Goal: Transaction & Acquisition: Download file/media

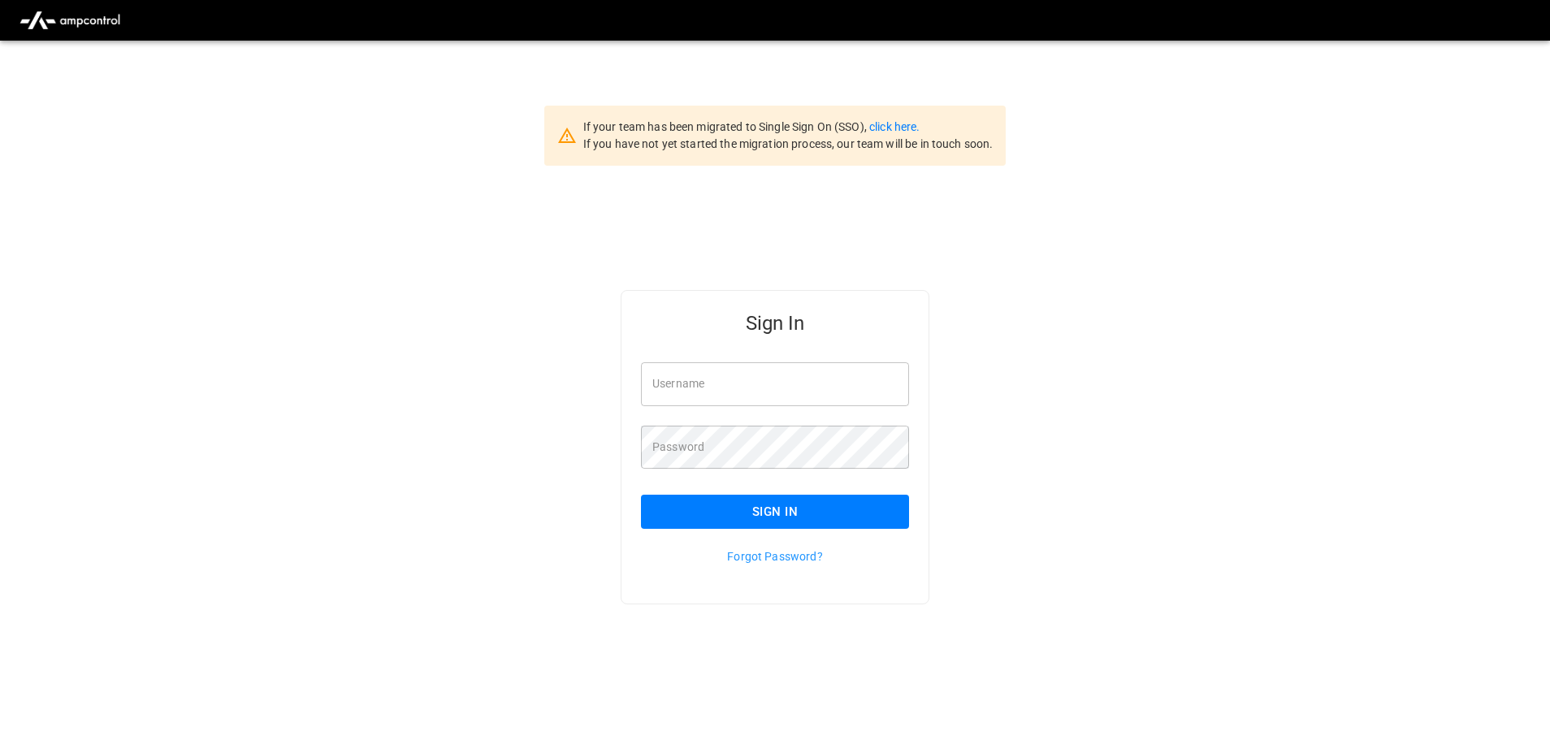
type input "**********"
click at [761, 526] on button "Sign In" at bounding box center [775, 512] width 268 height 34
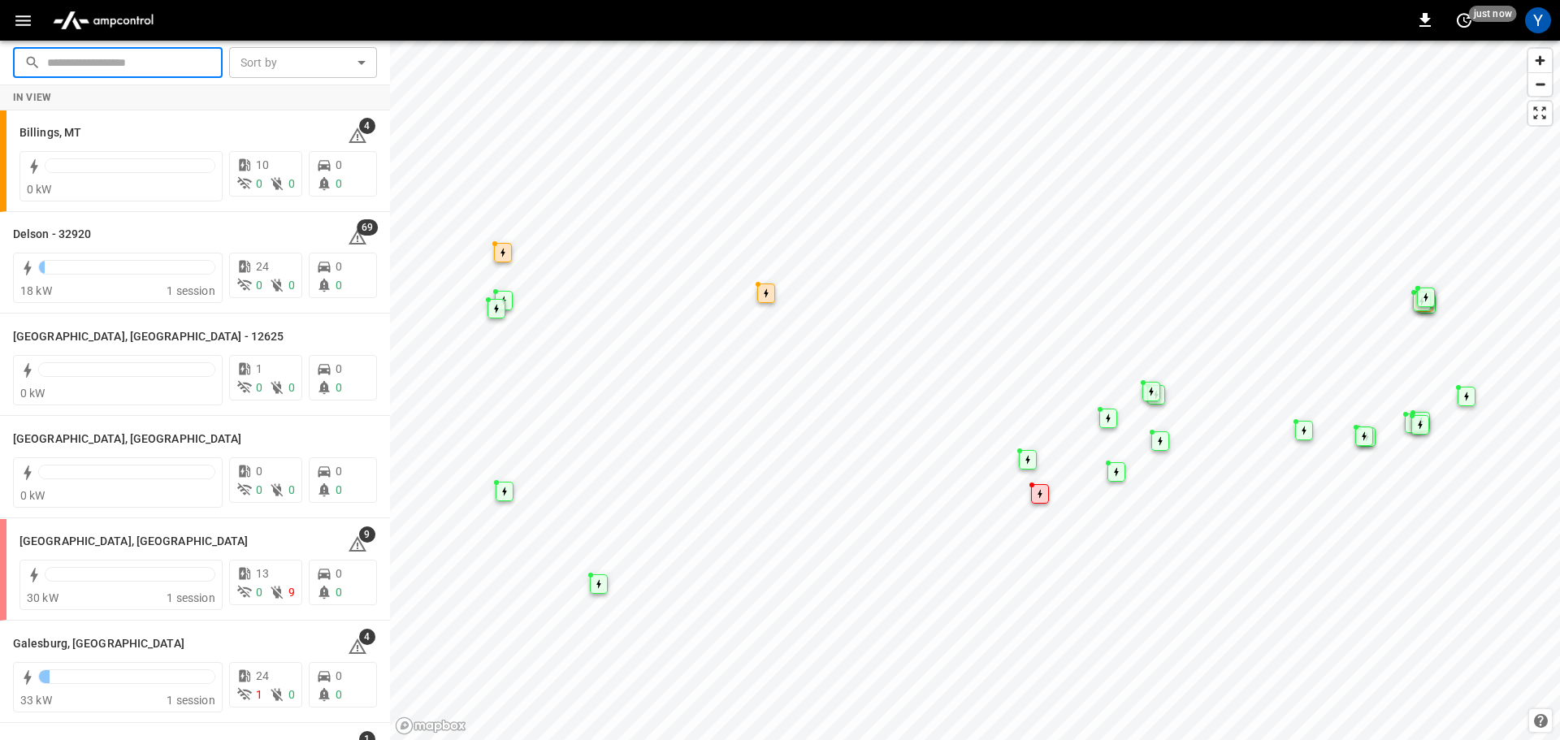
click at [162, 68] on input "text" at bounding box center [129, 62] width 164 height 30
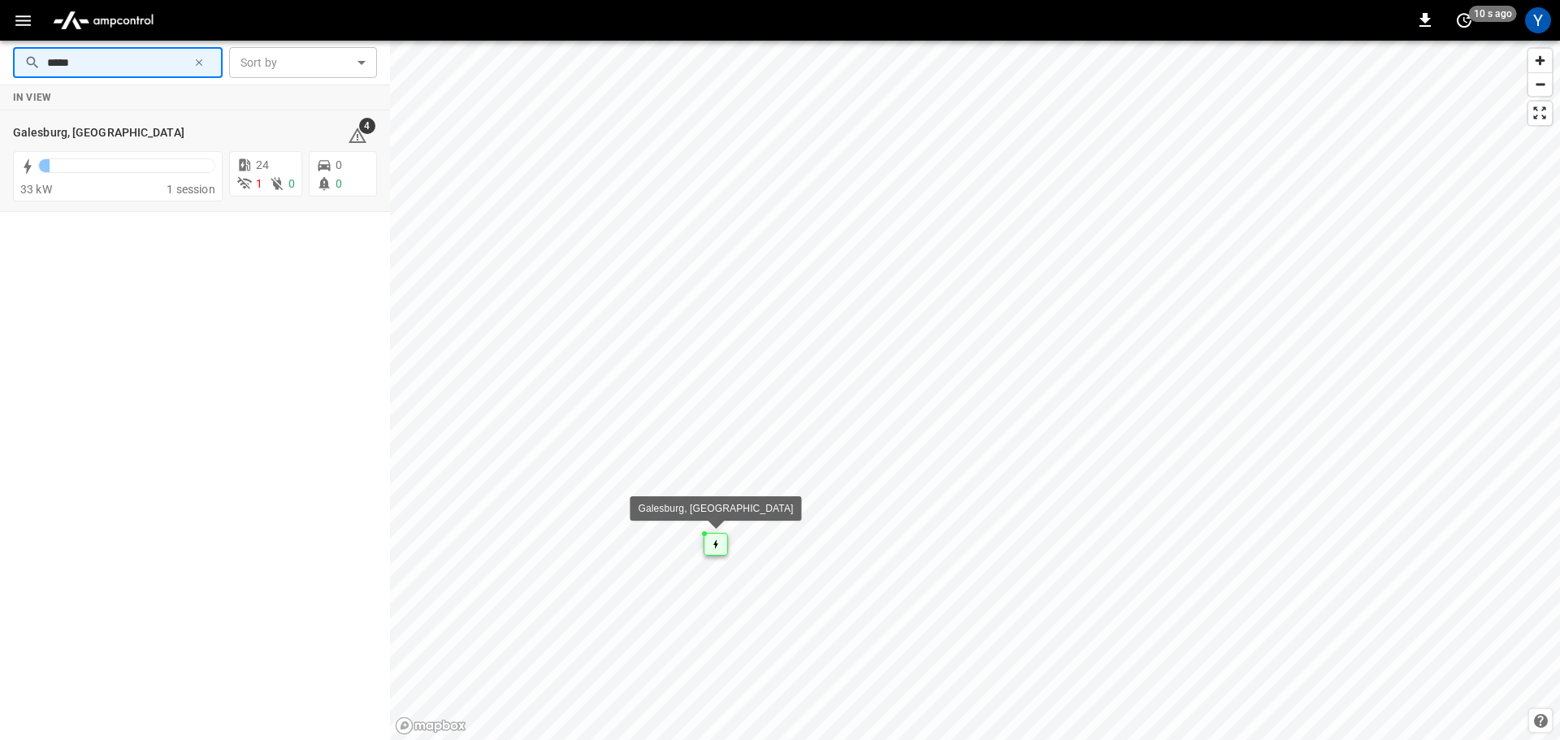
click at [708, 549] on div "Map marker" at bounding box center [716, 544] width 24 height 23
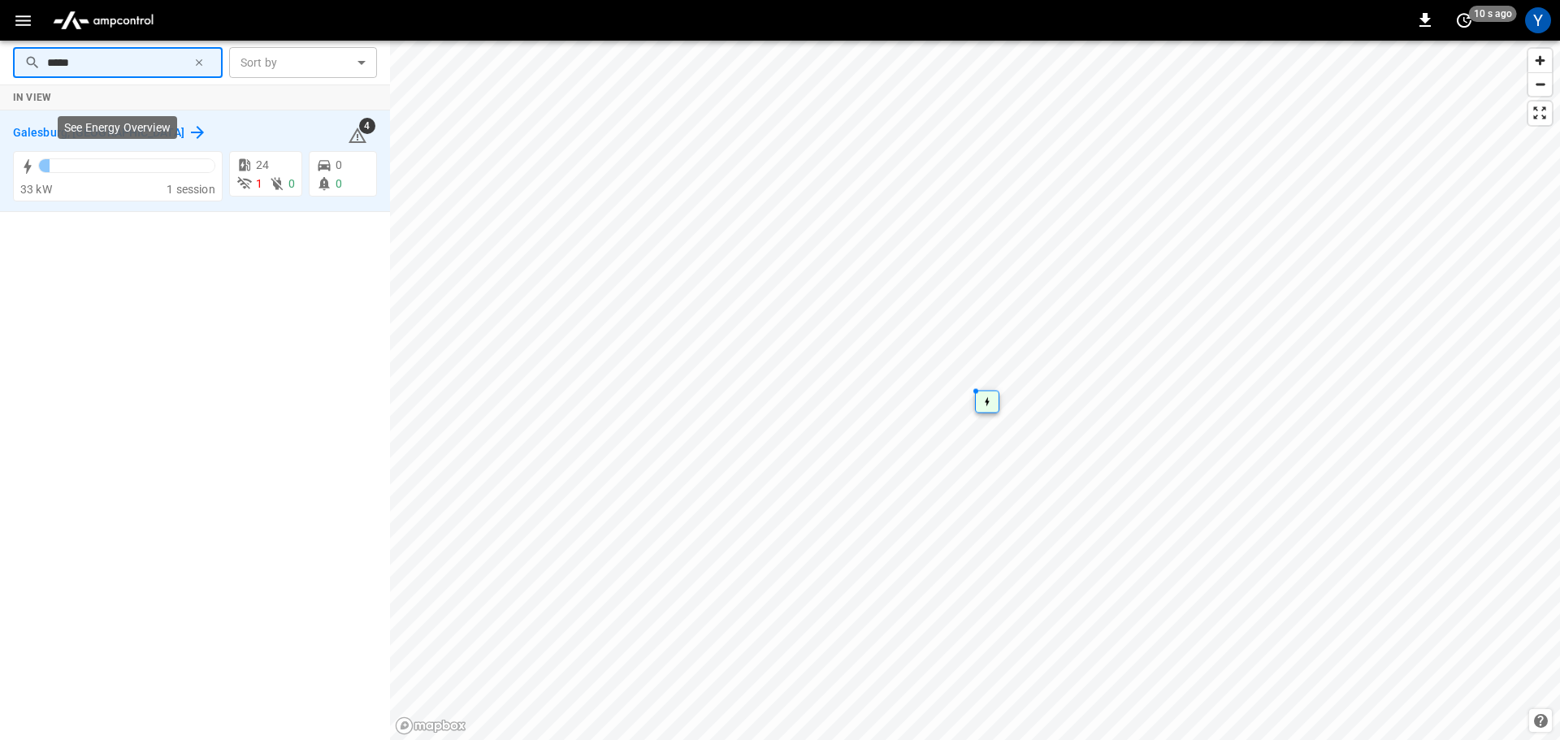
type input "*****"
click at [47, 130] on h6 "Galesburg, [GEOGRAPHIC_DATA]" at bounding box center [98, 133] width 171 height 18
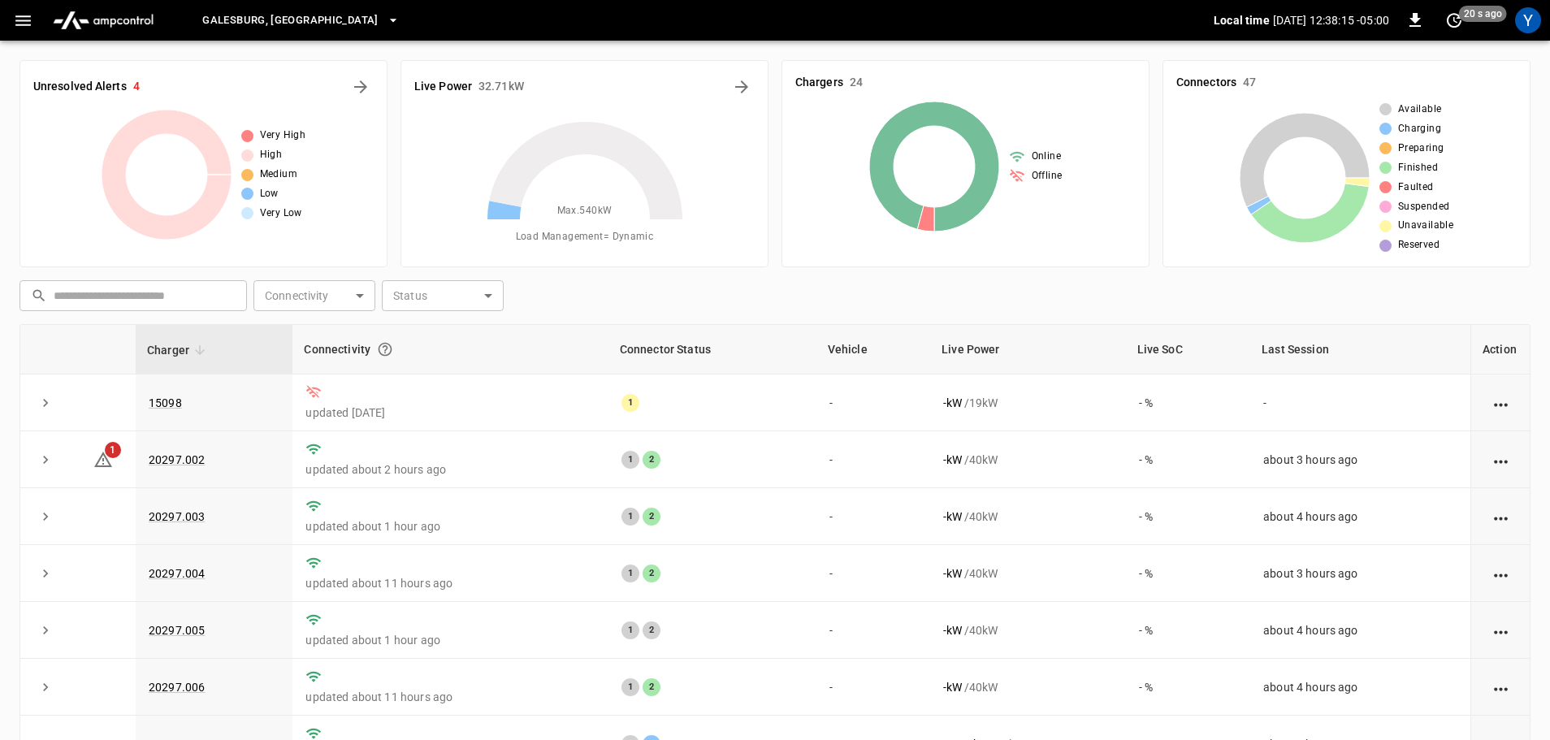
click at [39, 18] on button "button" at bounding box center [22, 21] width 33 height 30
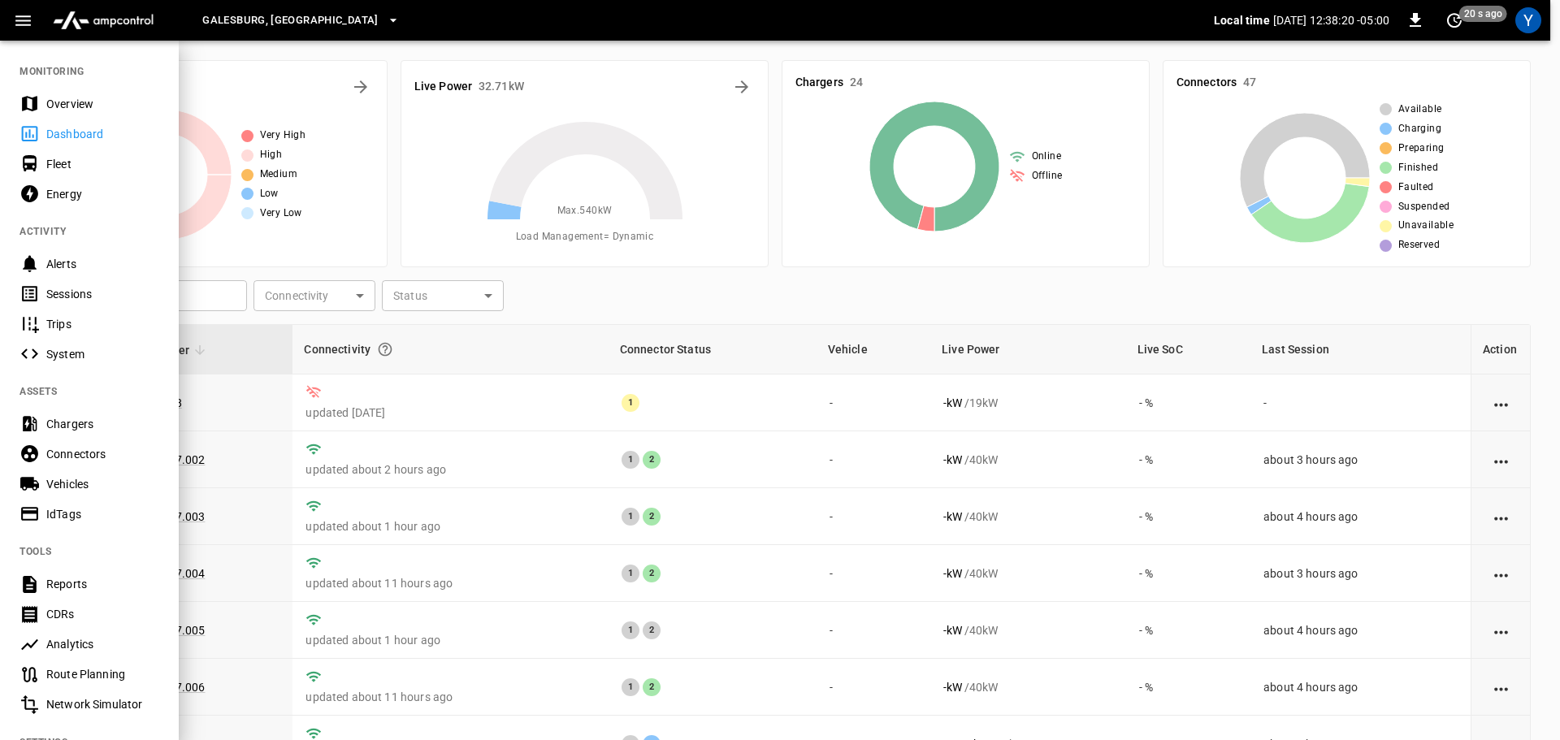
click at [88, 299] on div "Sessions" at bounding box center [102, 294] width 113 height 16
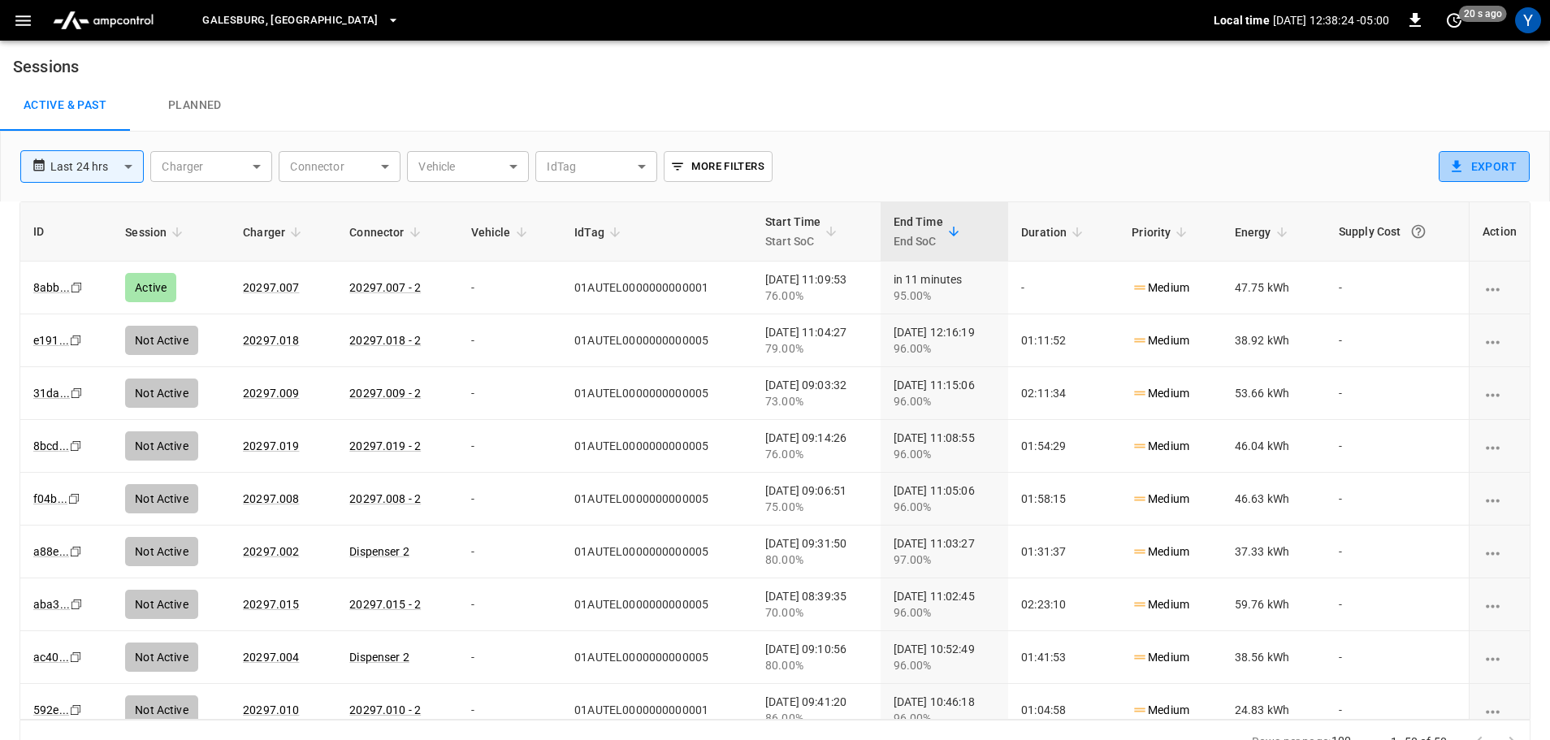
click at [1467, 163] on button "Export" at bounding box center [1484, 166] width 91 height 31
click at [72, 161] on body "**********" at bounding box center [780, 382] width 1560 height 764
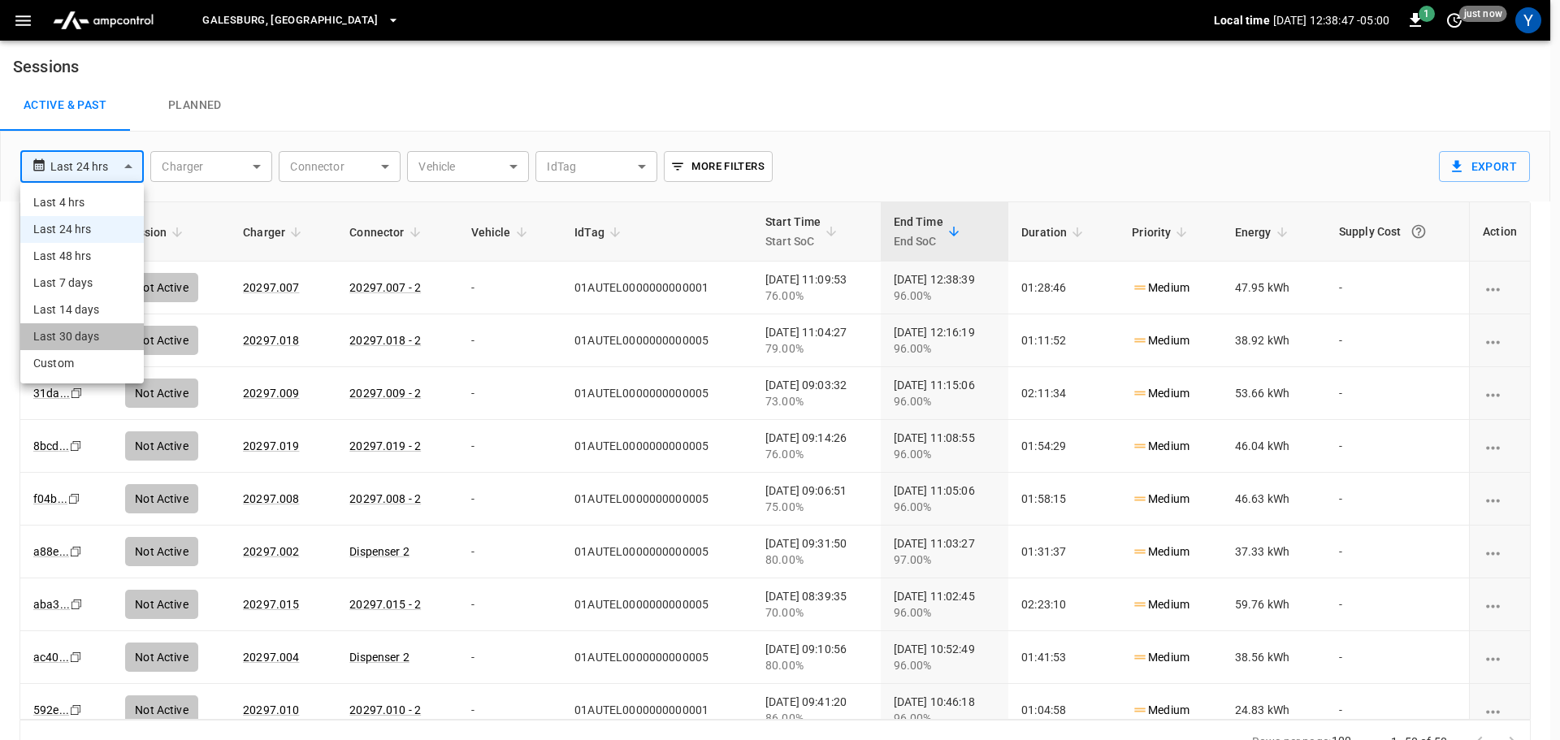
click at [90, 339] on li "Last 30 days" at bounding box center [81, 336] width 123 height 27
type input "**********"
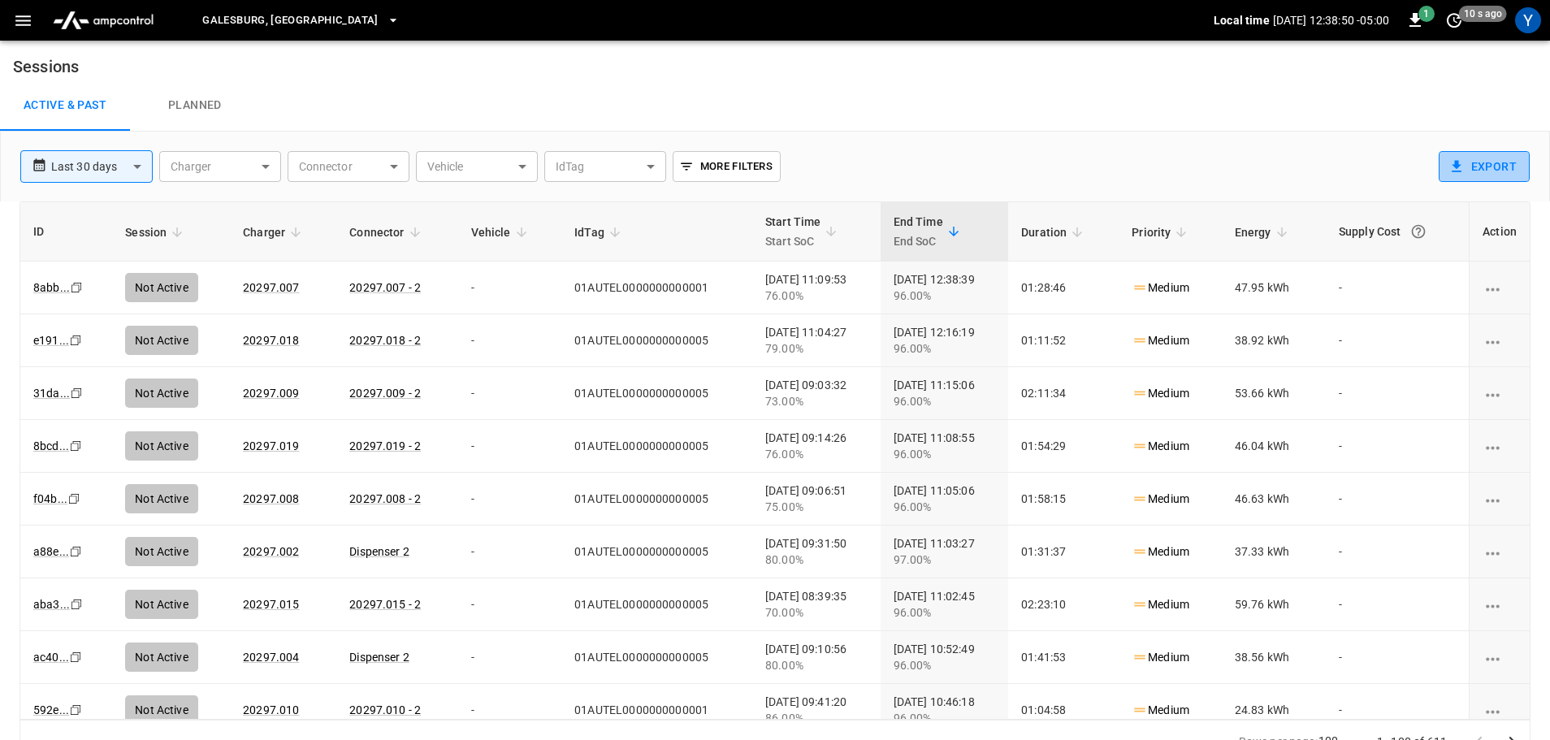
click at [1484, 175] on button "Export" at bounding box center [1484, 166] width 91 height 31
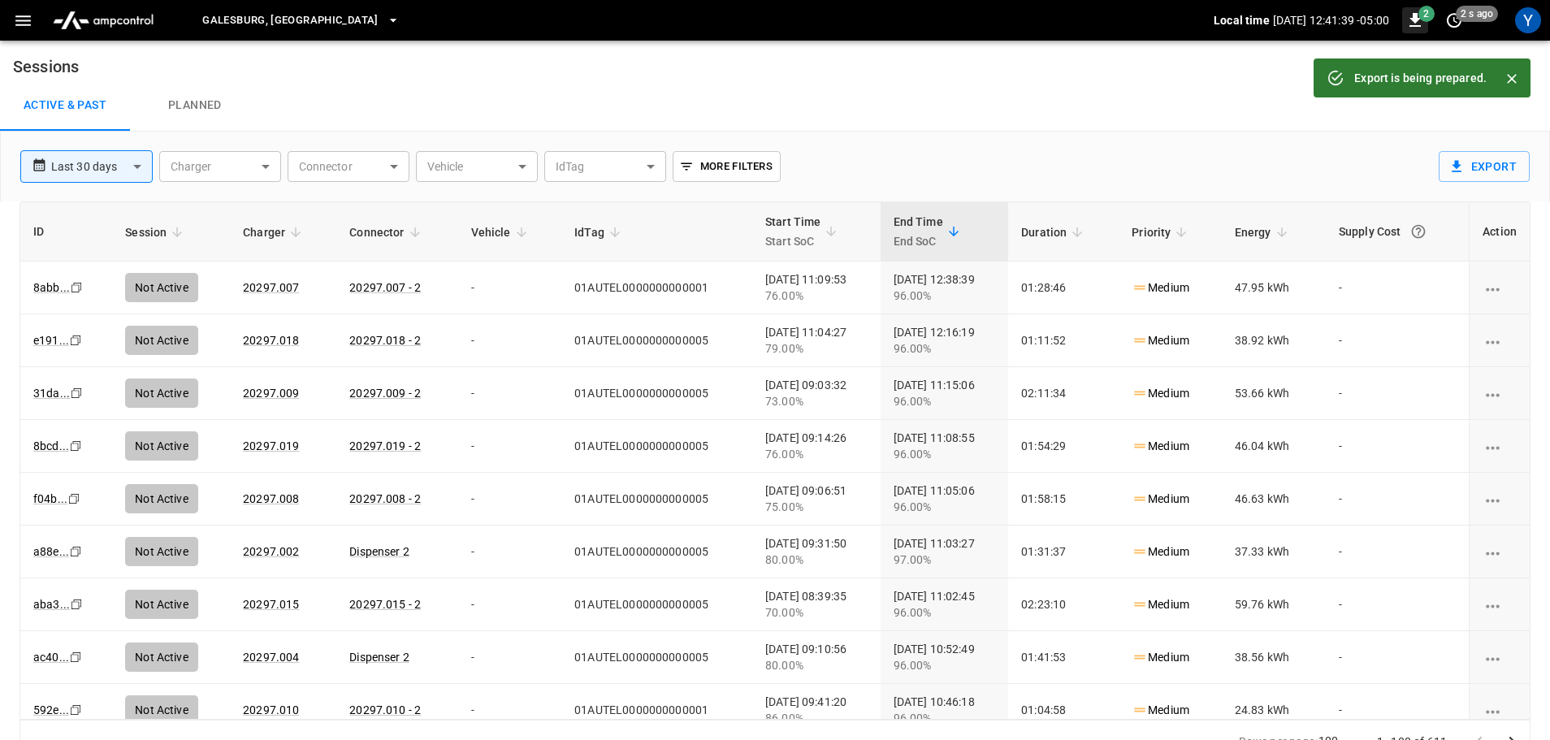
click at [1422, 15] on span "2" at bounding box center [1426, 14] width 16 height 16
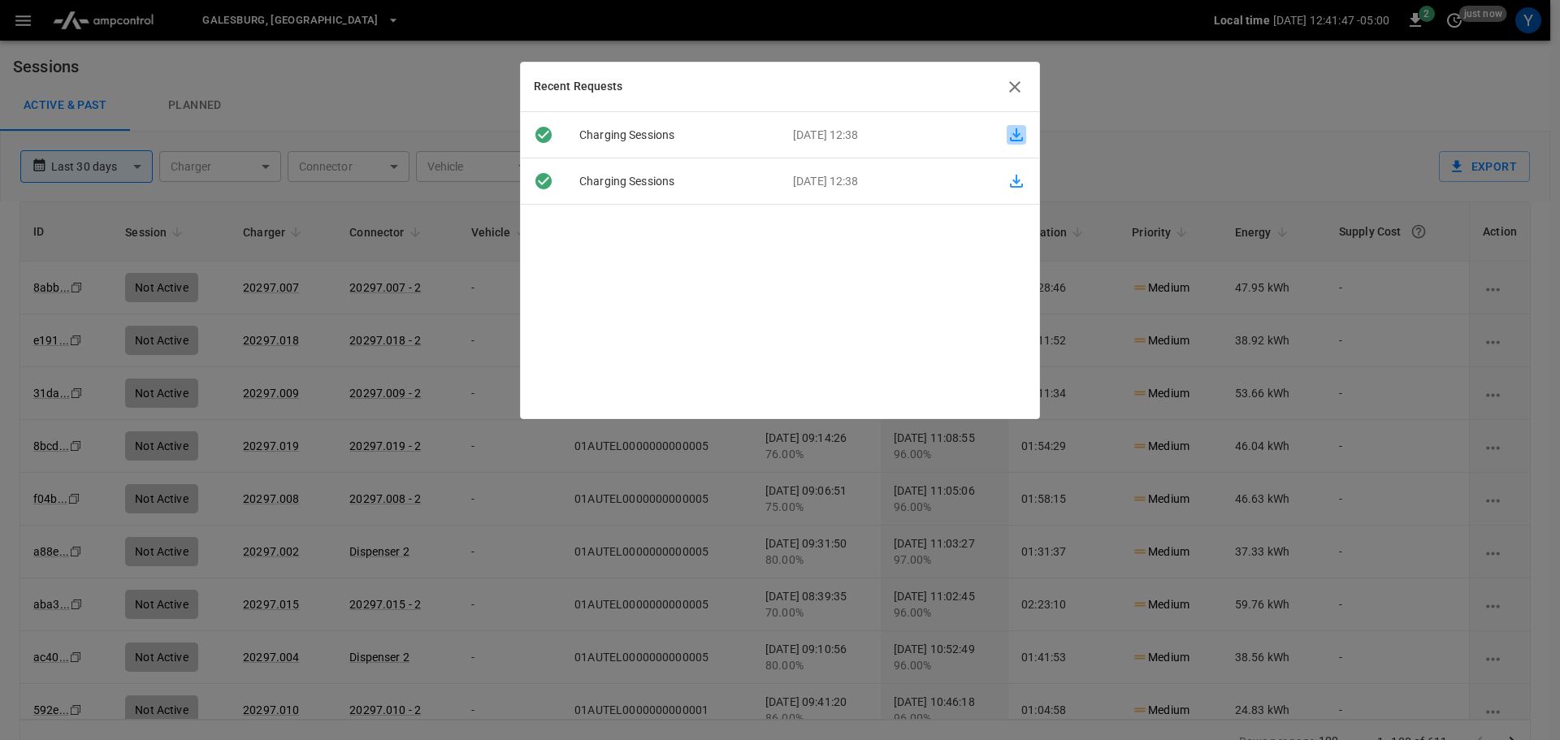
click at [1010, 132] on icon "button" at bounding box center [1016, 134] width 13 height 13
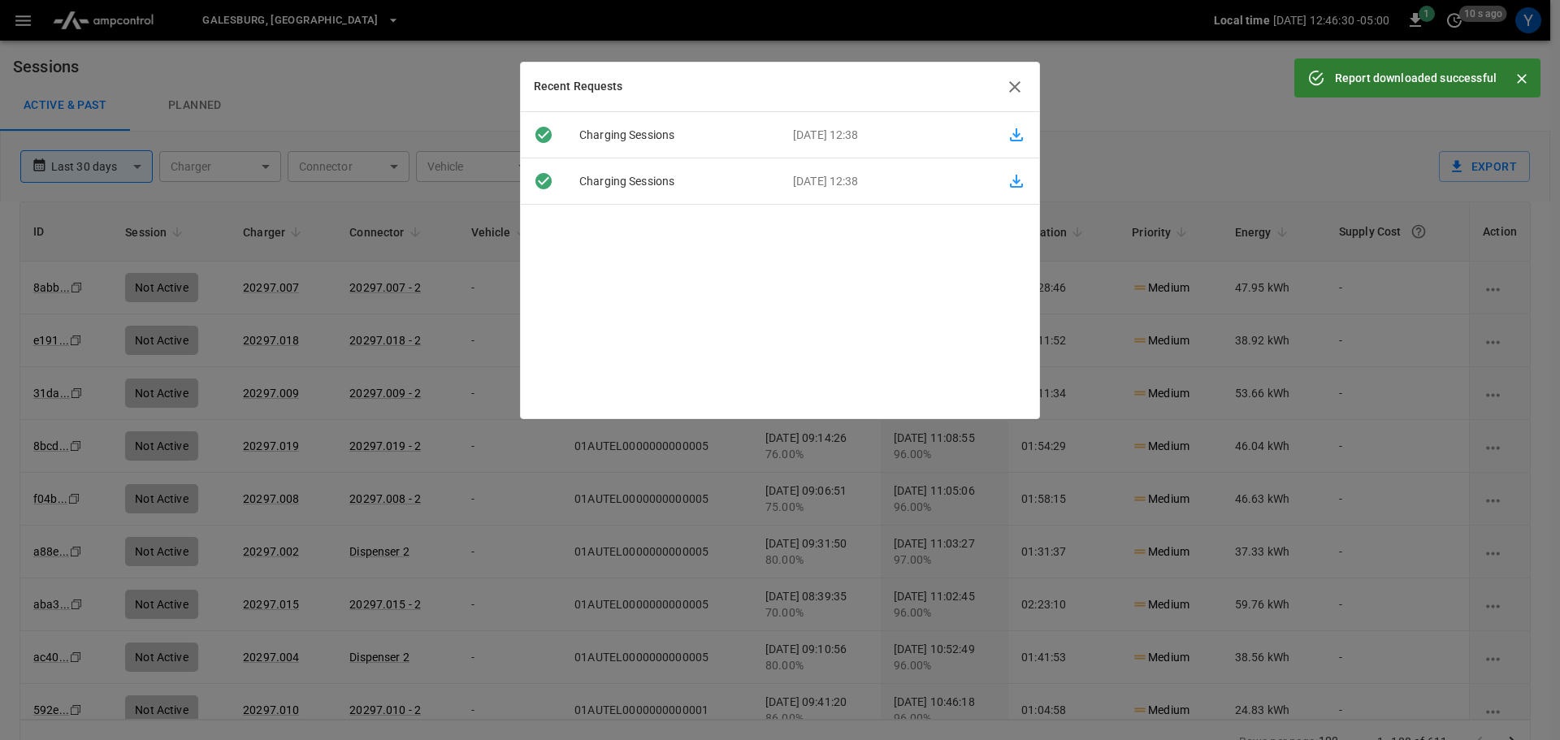
click at [1011, 89] on icon "button" at bounding box center [1014, 86] width 19 height 19
click at [1011, 80] on div "Active & Past Planned" at bounding box center [775, 106] width 1550 height 52
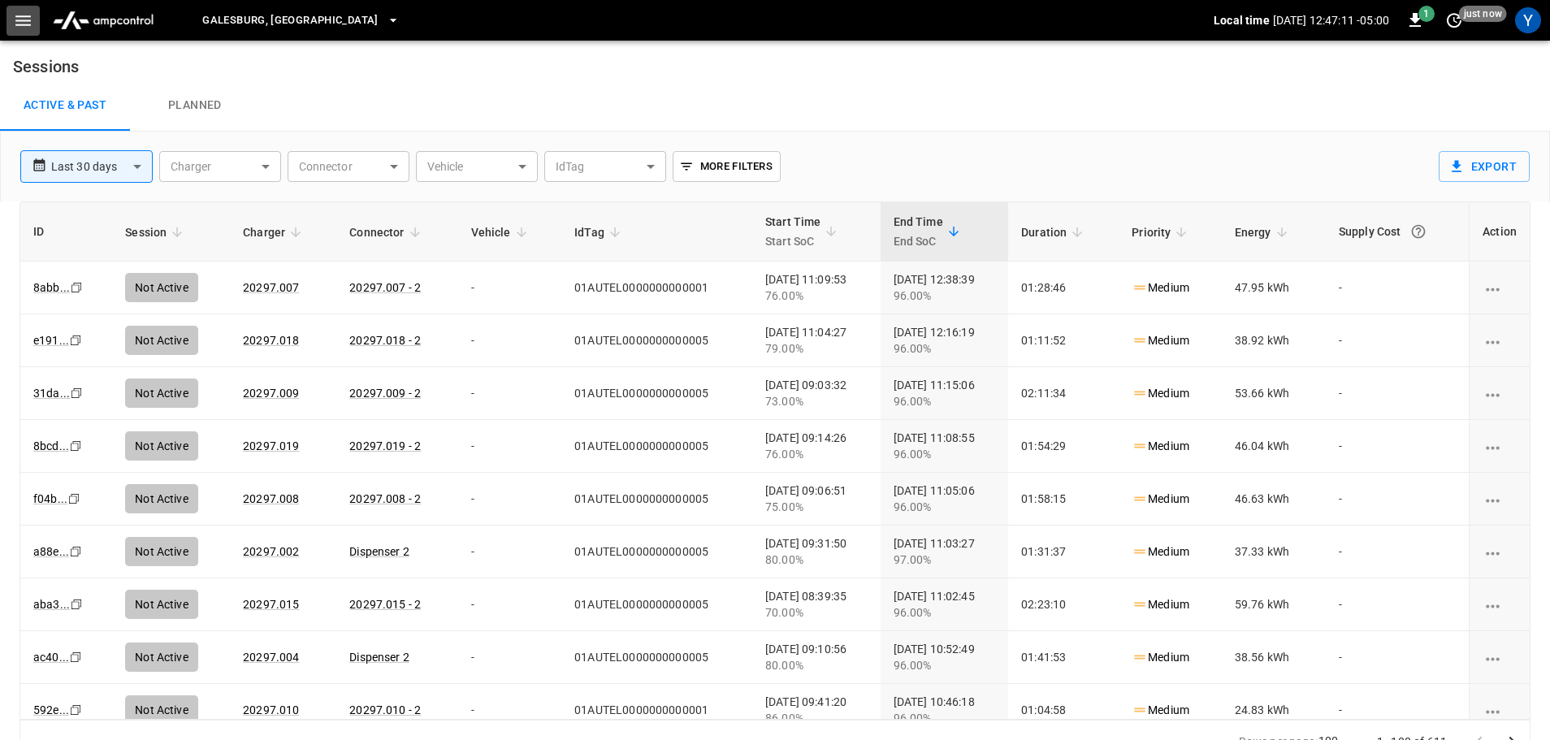
click at [19, 19] on icon "button" at bounding box center [22, 20] width 15 height 11
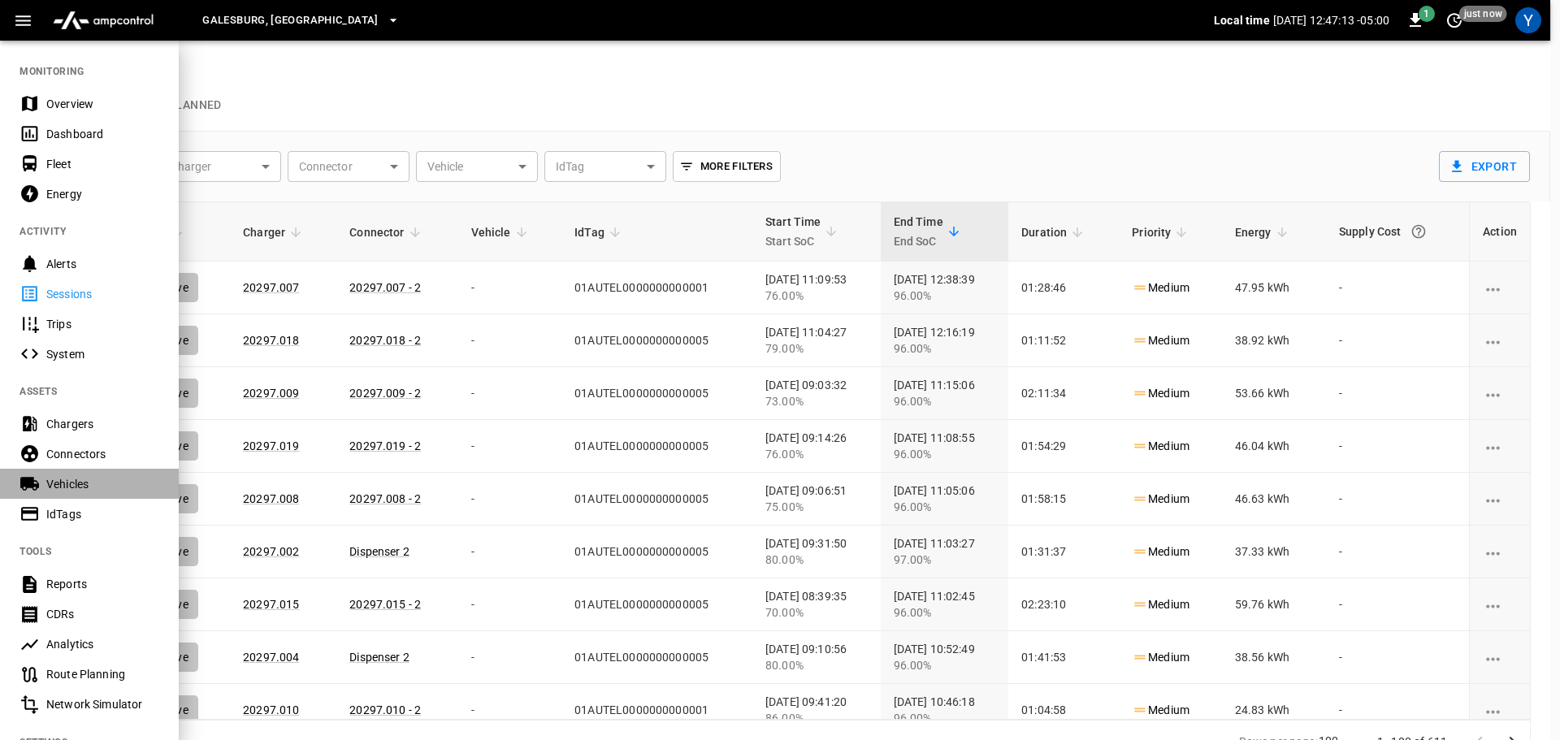
click at [70, 484] on div "Vehicles" at bounding box center [102, 484] width 113 height 16
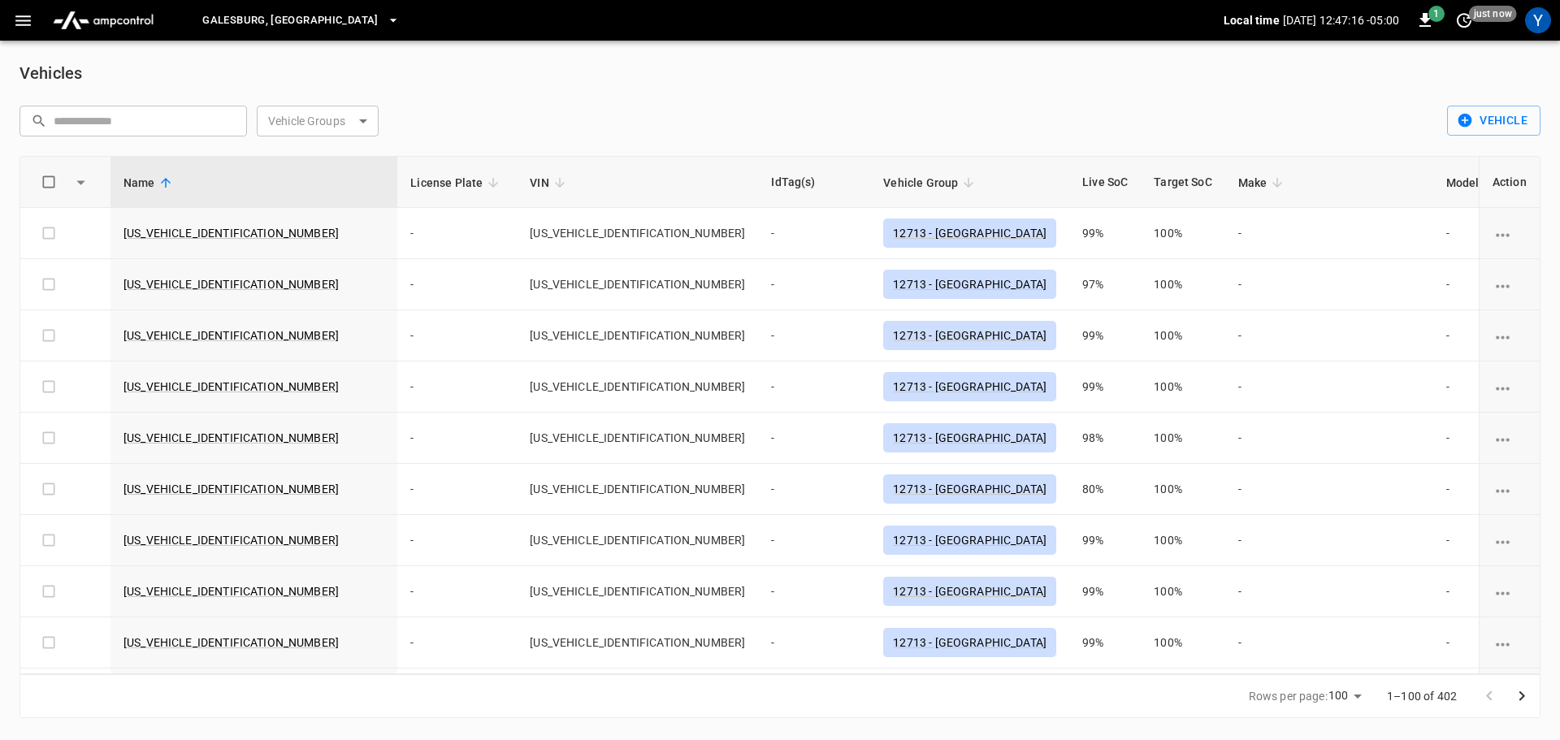
click at [359, 123] on body "[GEOGRAPHIC_DATA], [GEOGRAPHIC_DATA] Local time [DATE] 12:47:16 -05:00 1 just n…" at bounding box center [780, 369] width 1560 height 738
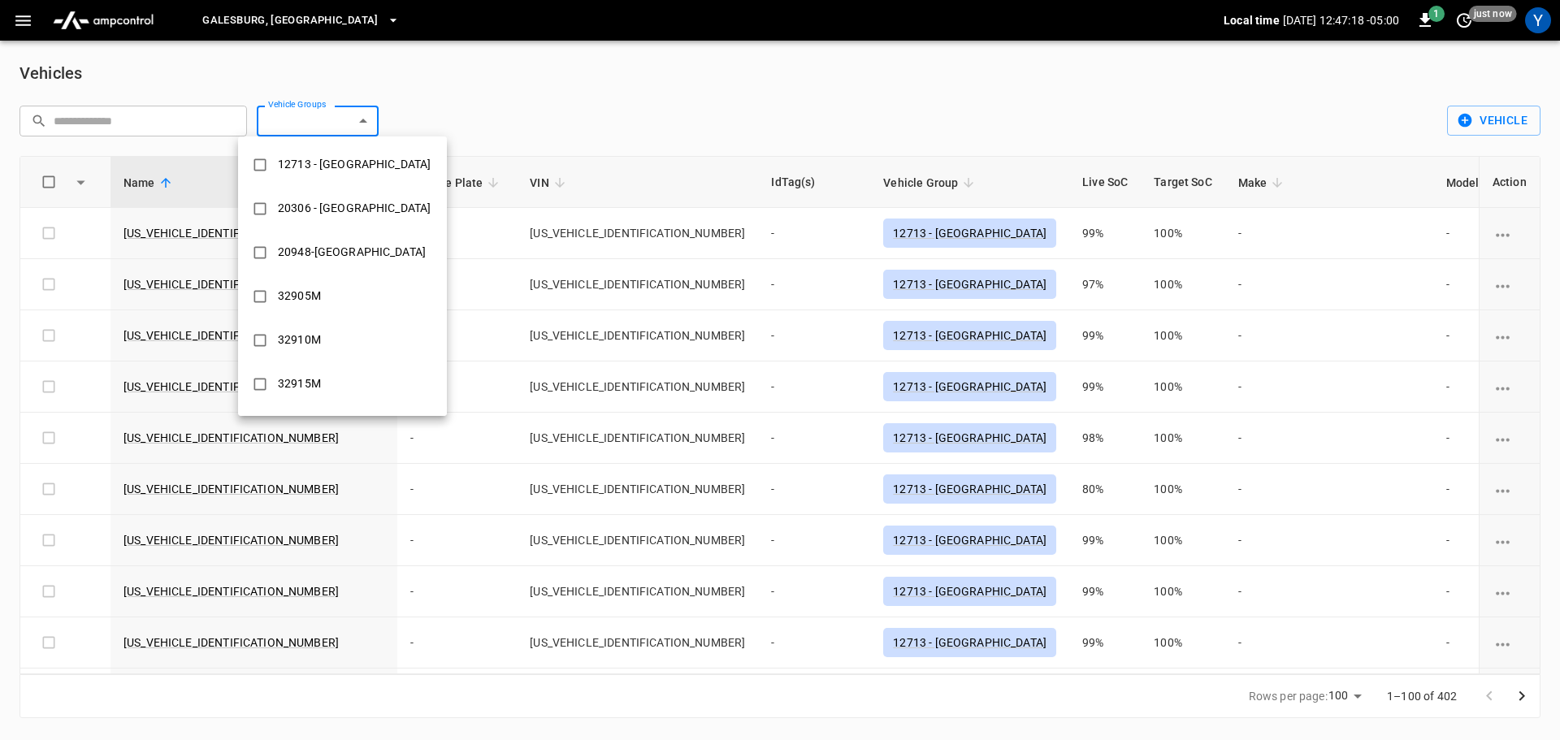
click at [321, 119] on div at bounding box center [780, 370] width 1560 height 740
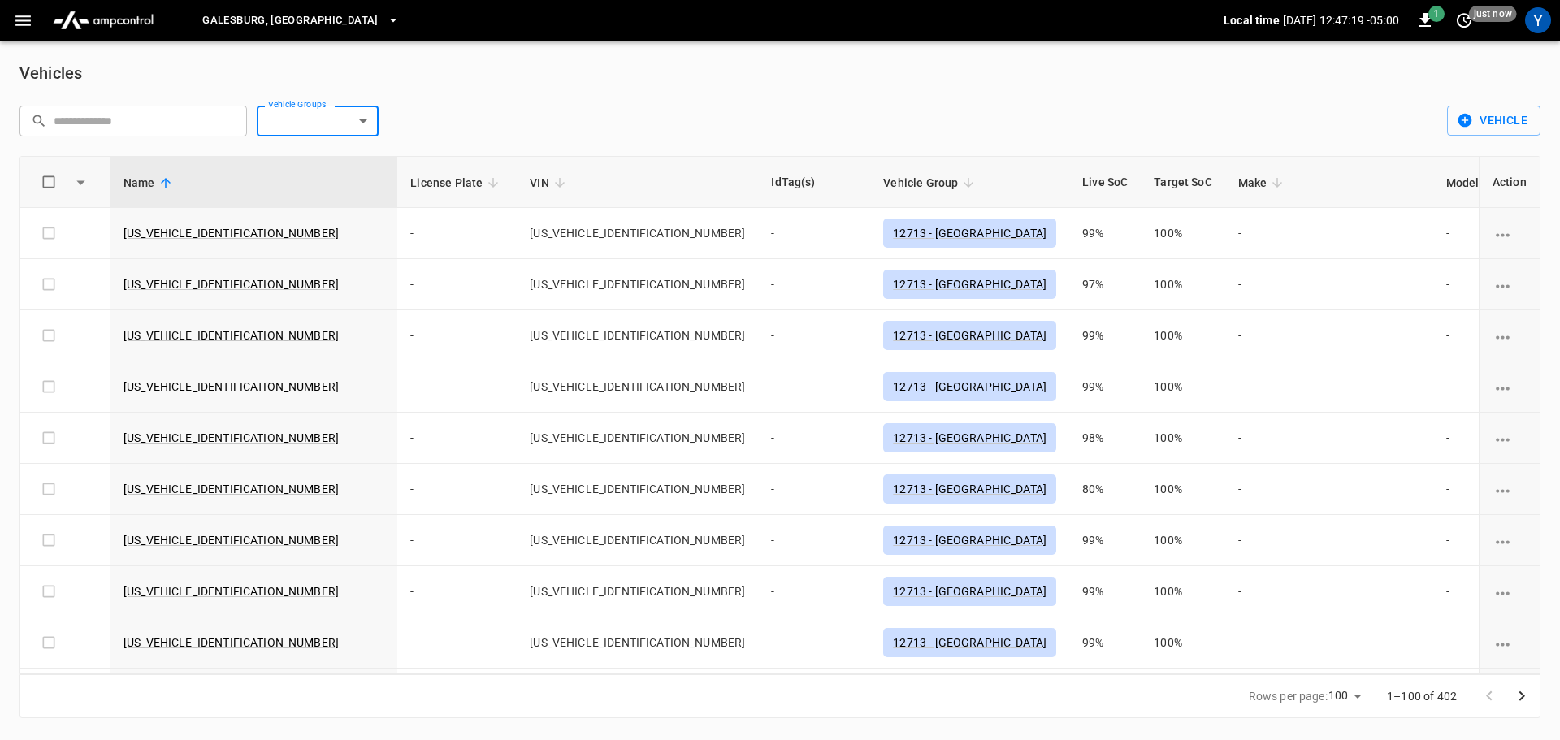
click at [321, 119] on body "[GEOGRAPHIC_DATA], [GEOGRAPHIC_DATA] Local time [DATE] 12:47:19 -05:00 1 just n…" at bounding box center [780, 369] width 1560 height 738
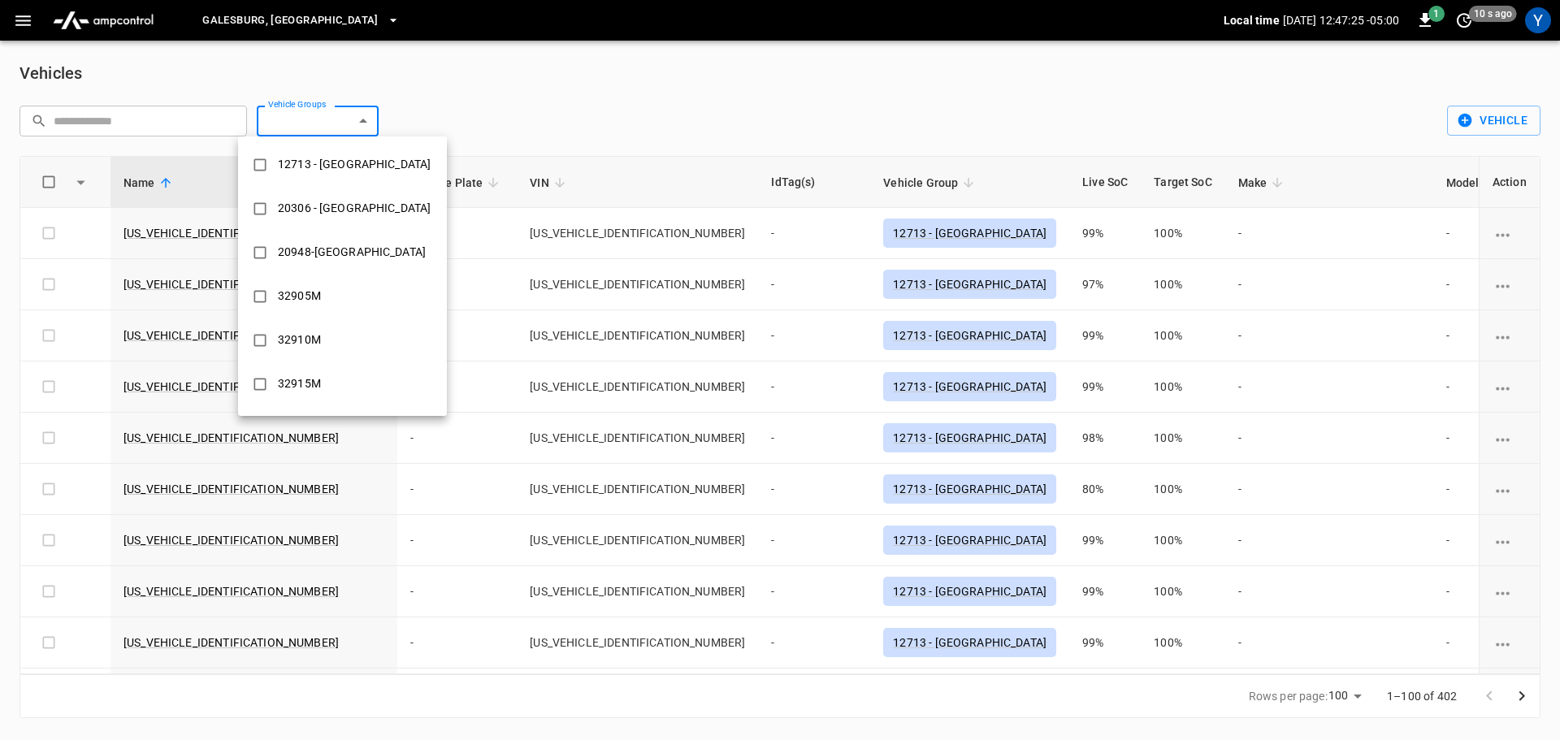
click at [585, 109] on div at bounding box center [780, 370] width 1560 height 740
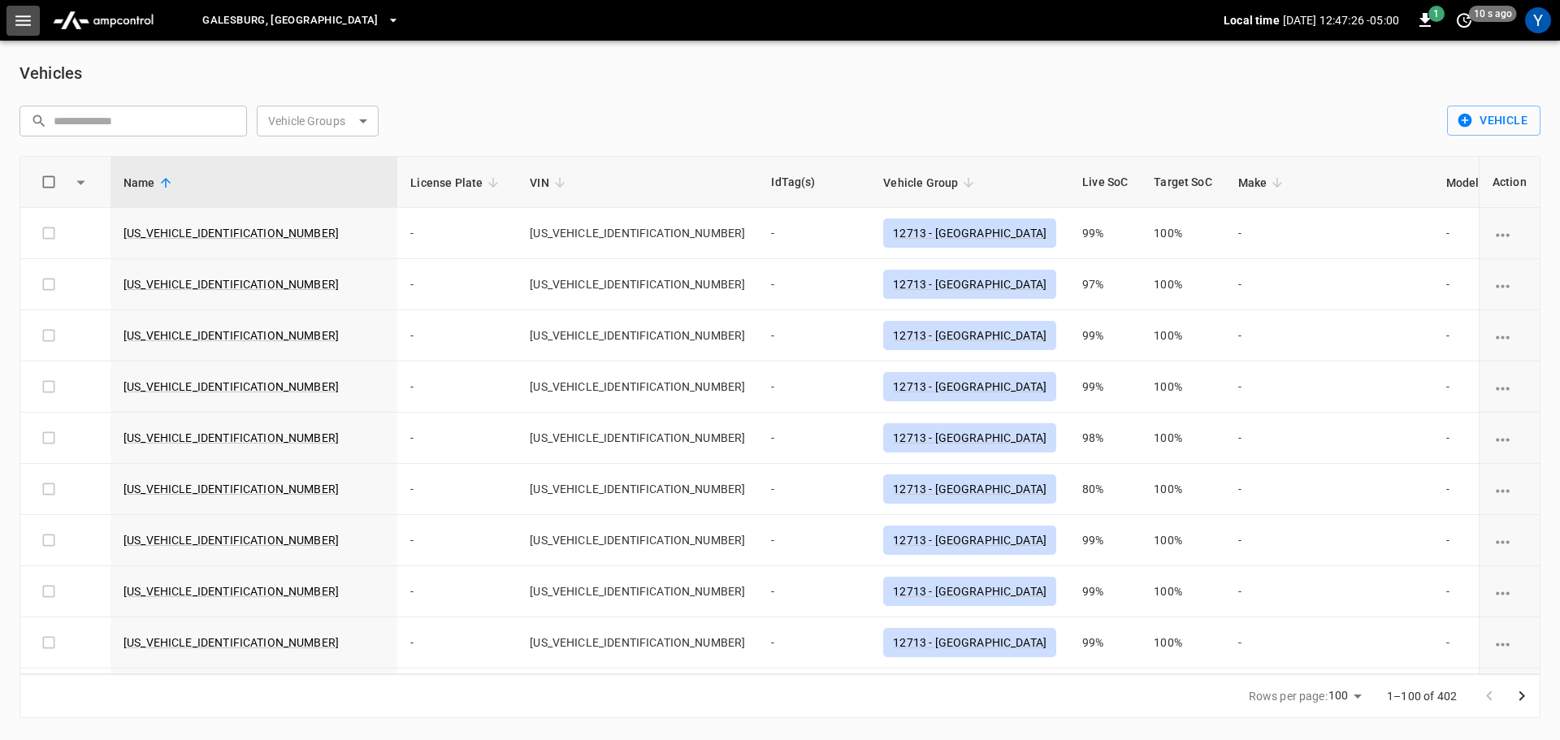
click at [28, 22] on icon "button" at bounding box center [23, 21] width 20 height 20
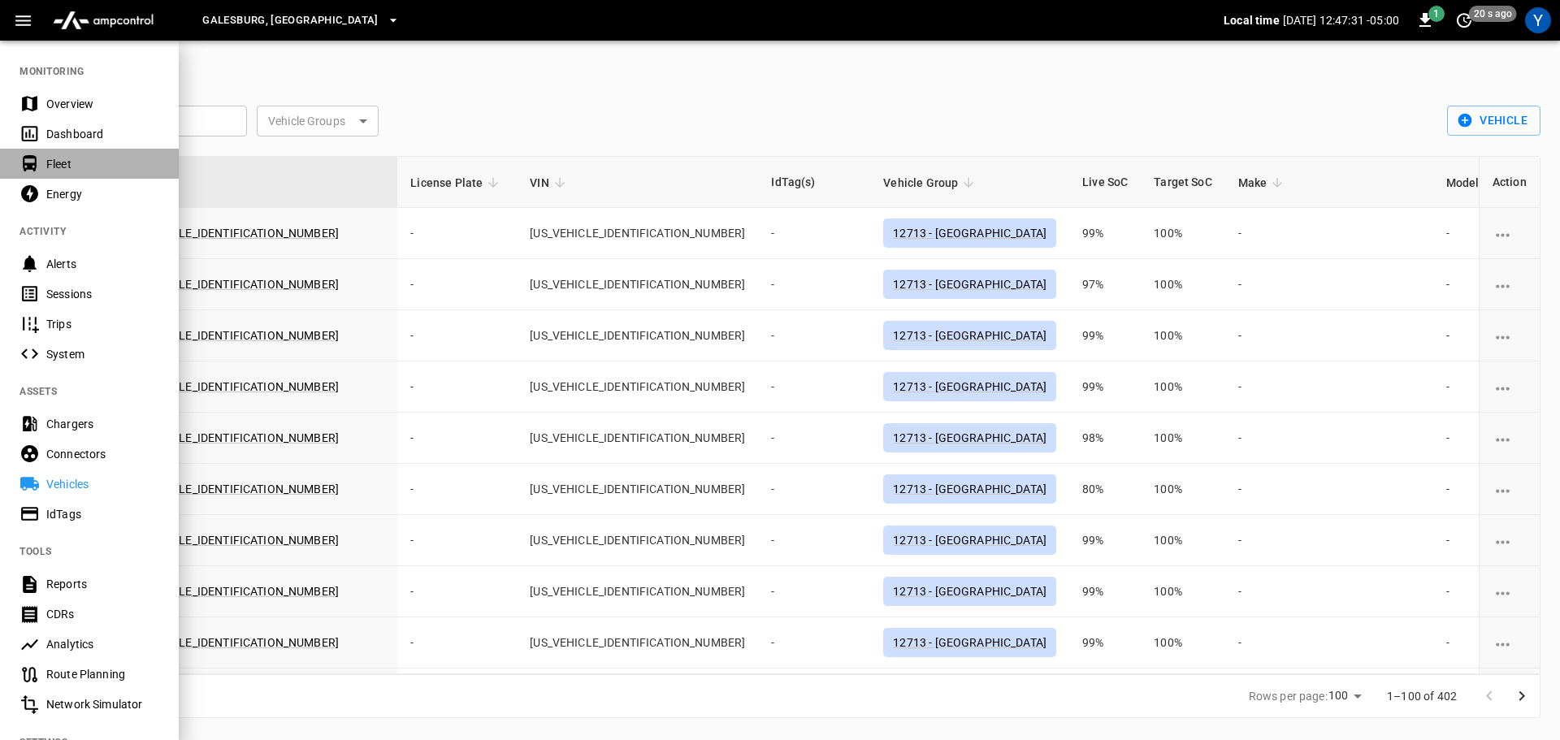
click at [61, 159] on div "Fleet" at bounding box center [102, 164] width 113 height 16
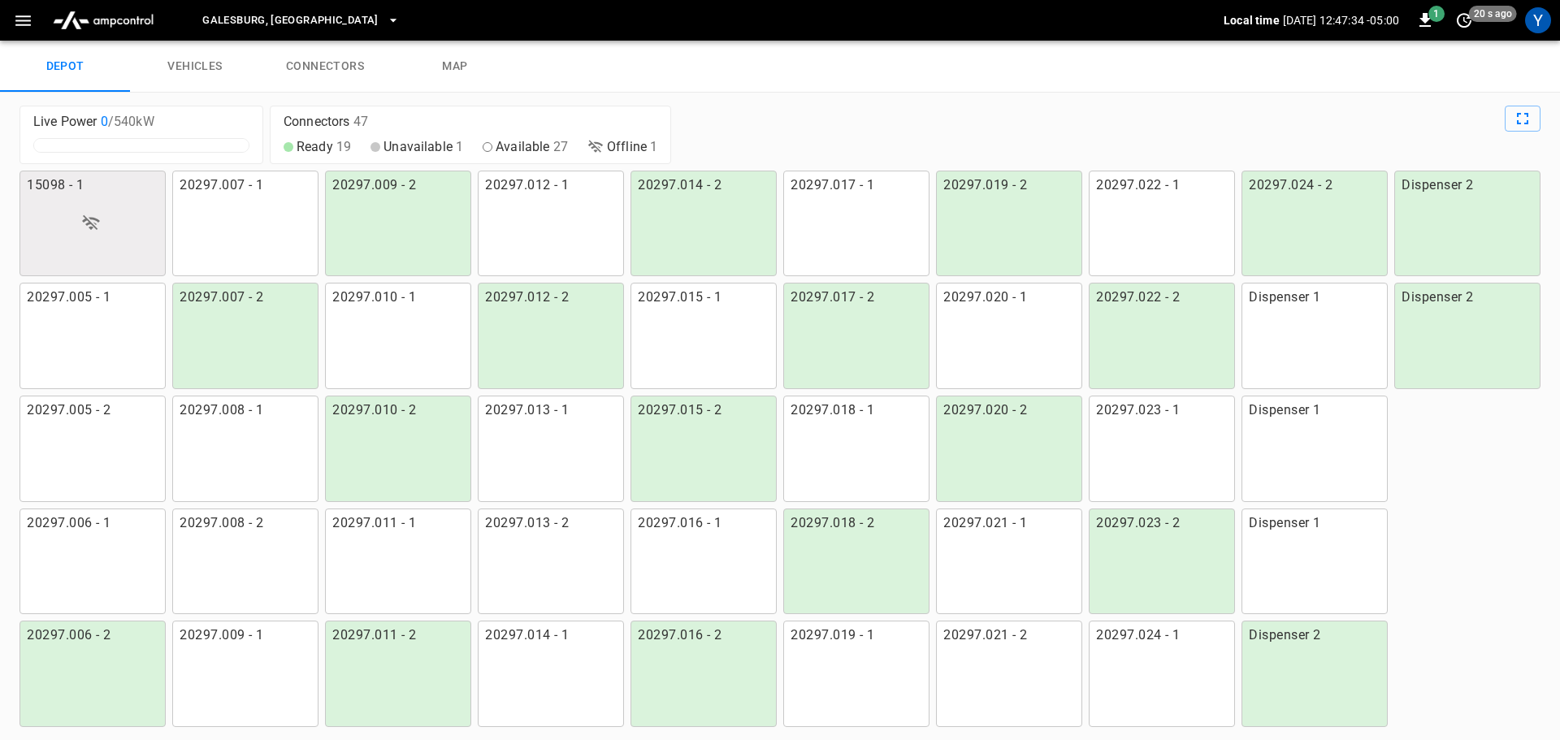
click at [204, 68] on link "vehicles" at bounding box center [195, 67] width 130 height 52
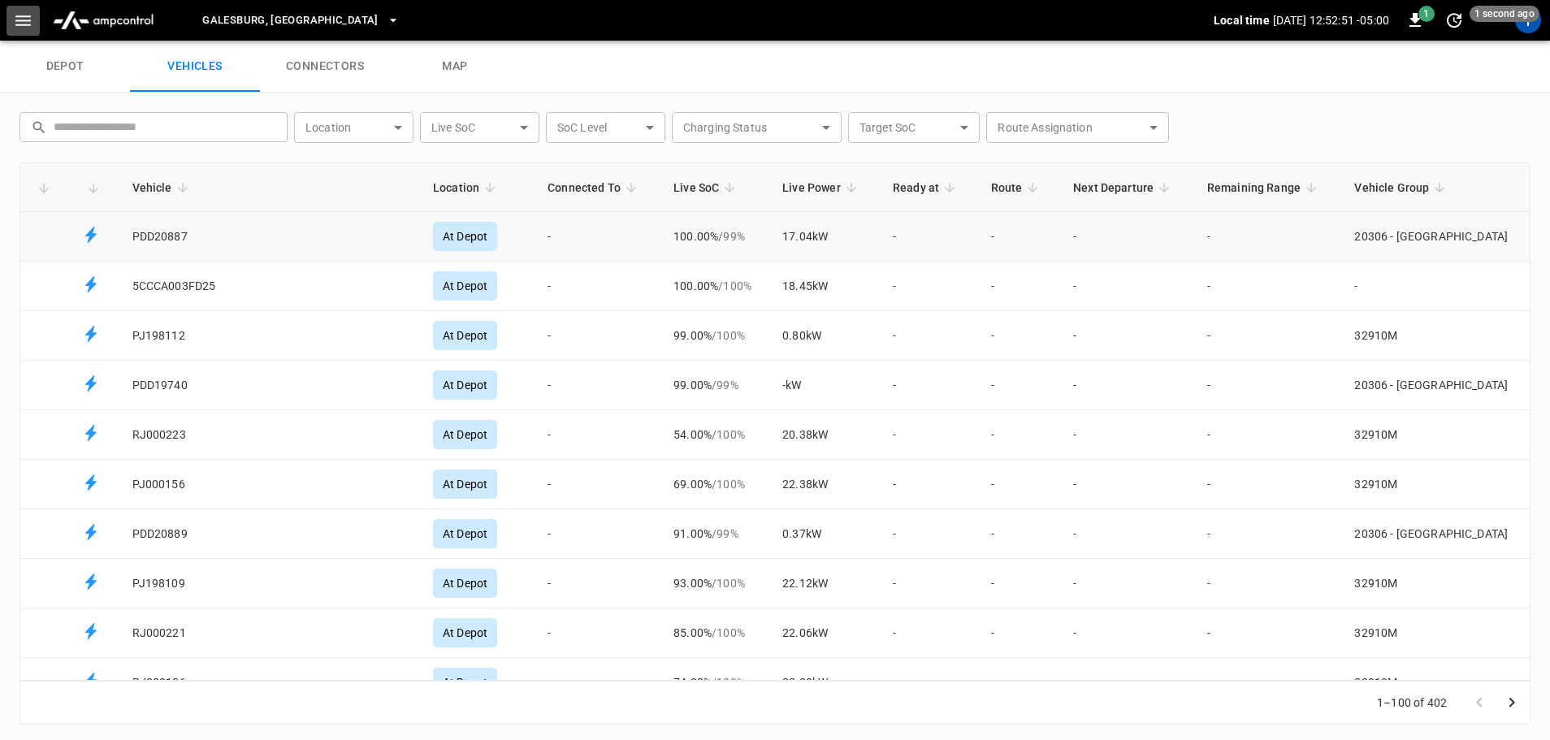
click at [11, 17] on button "button" at bounding box center [22, 21] width 33 height 30
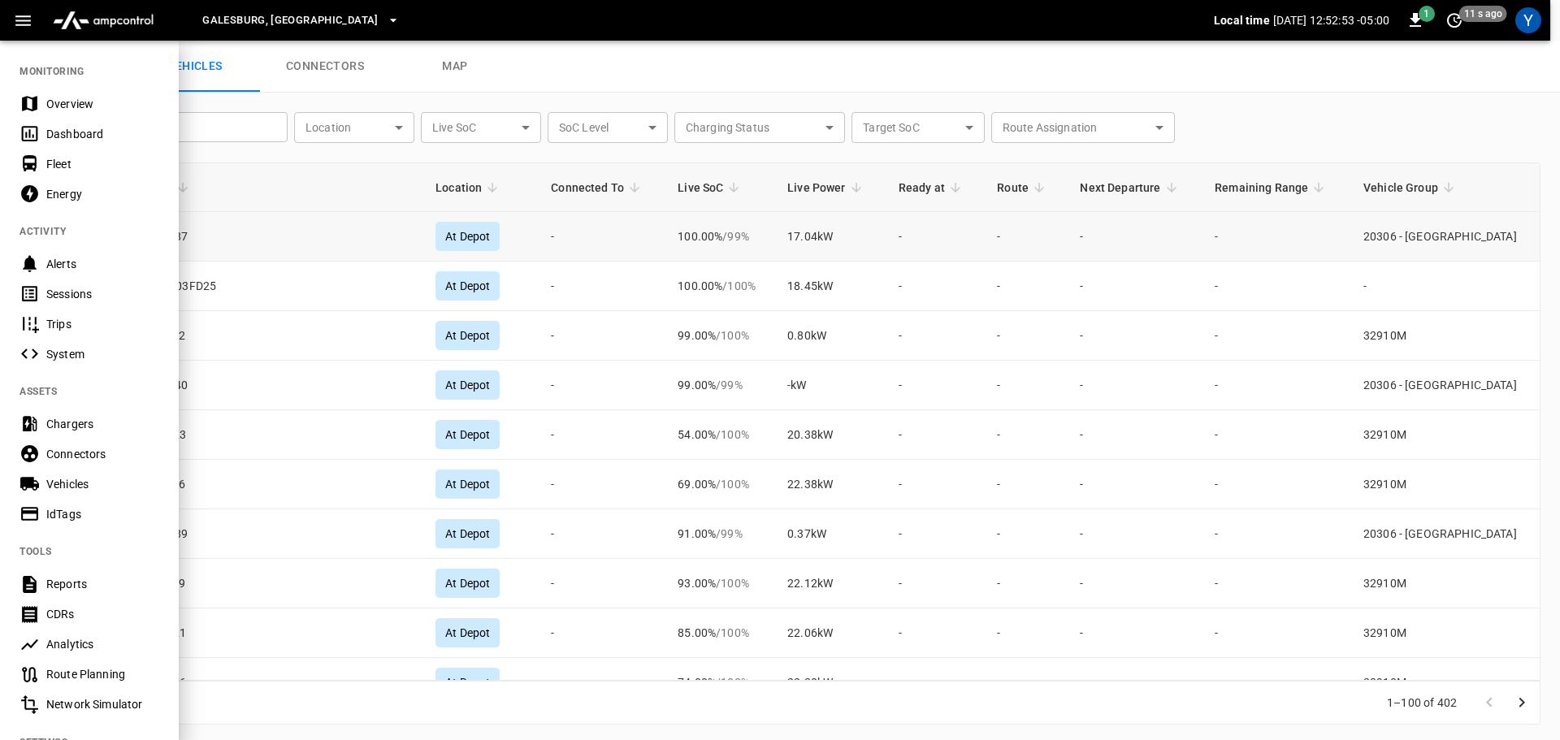
click at [65, 426] on div "Chargers" at bounding box center [102, 424] width 113 height 16
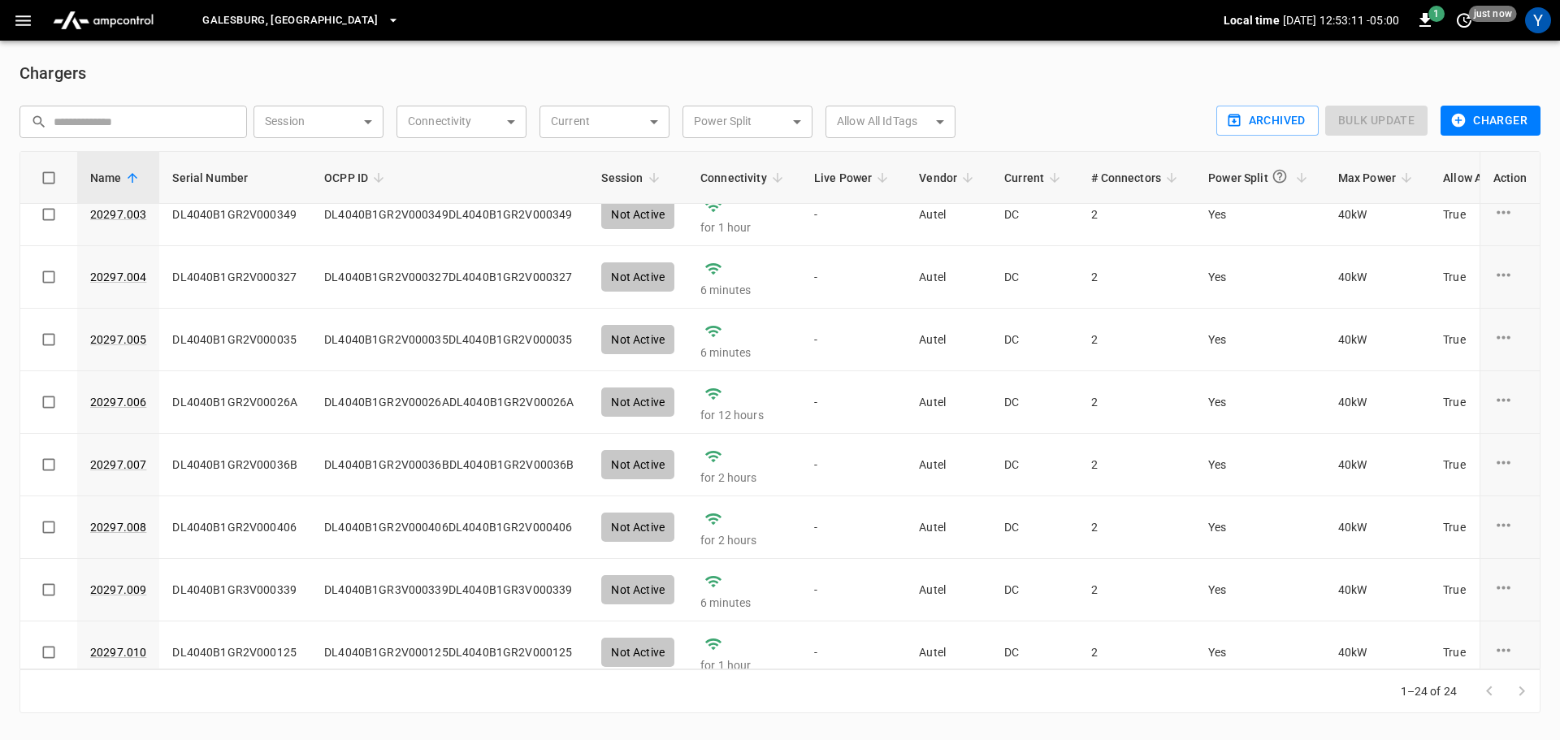
scroll to position [81, 0]
click at [20, 17] on icon "button" at bounding box center [23, 21] width 20 height 20
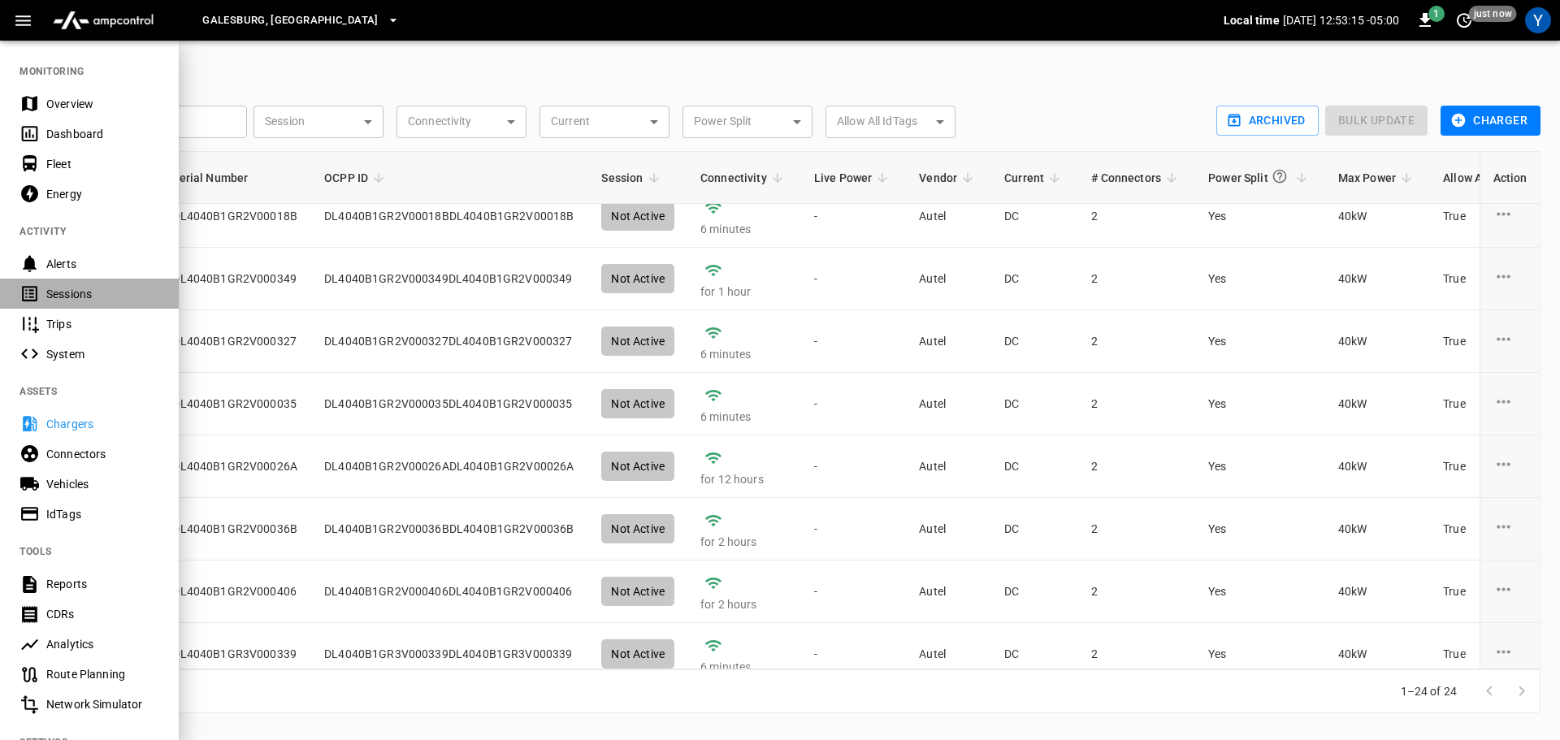
click at [78, 298] on div "Sessions" at bounding box center [102, 294] width 113 height 16
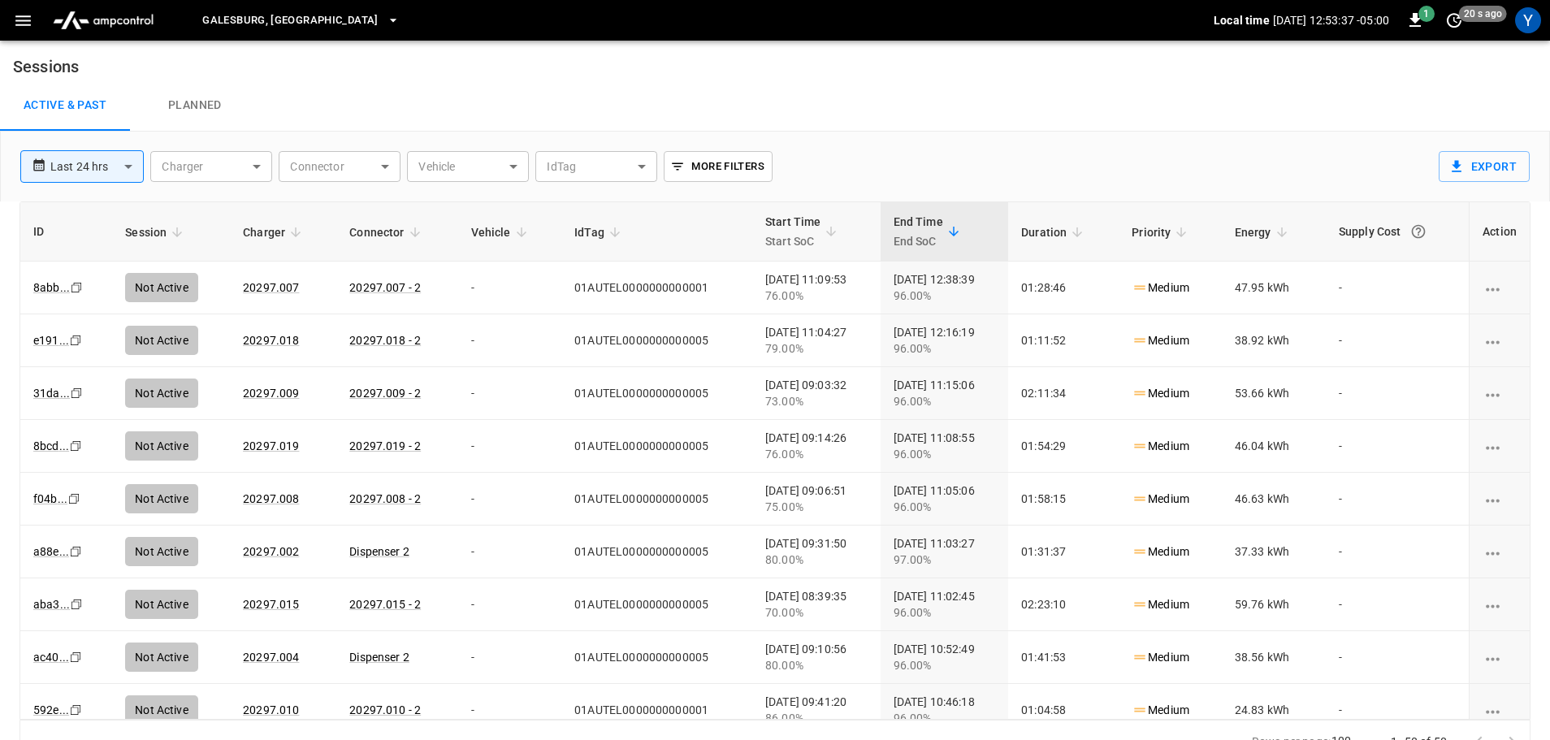
click at [126, 169] on body "**********" at bounding box center [775, 382] width 1550 height 764
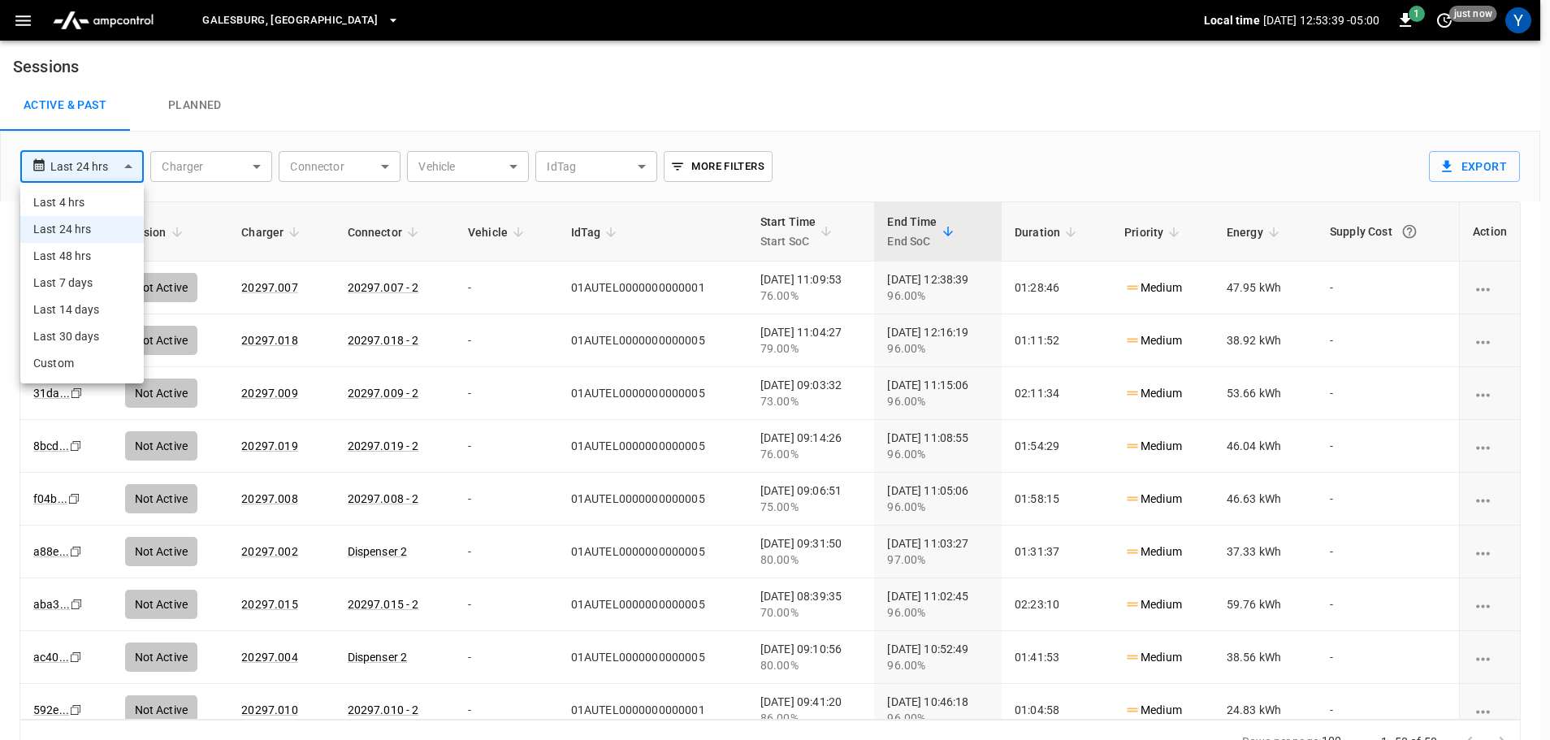
scroll to position [406, 0]
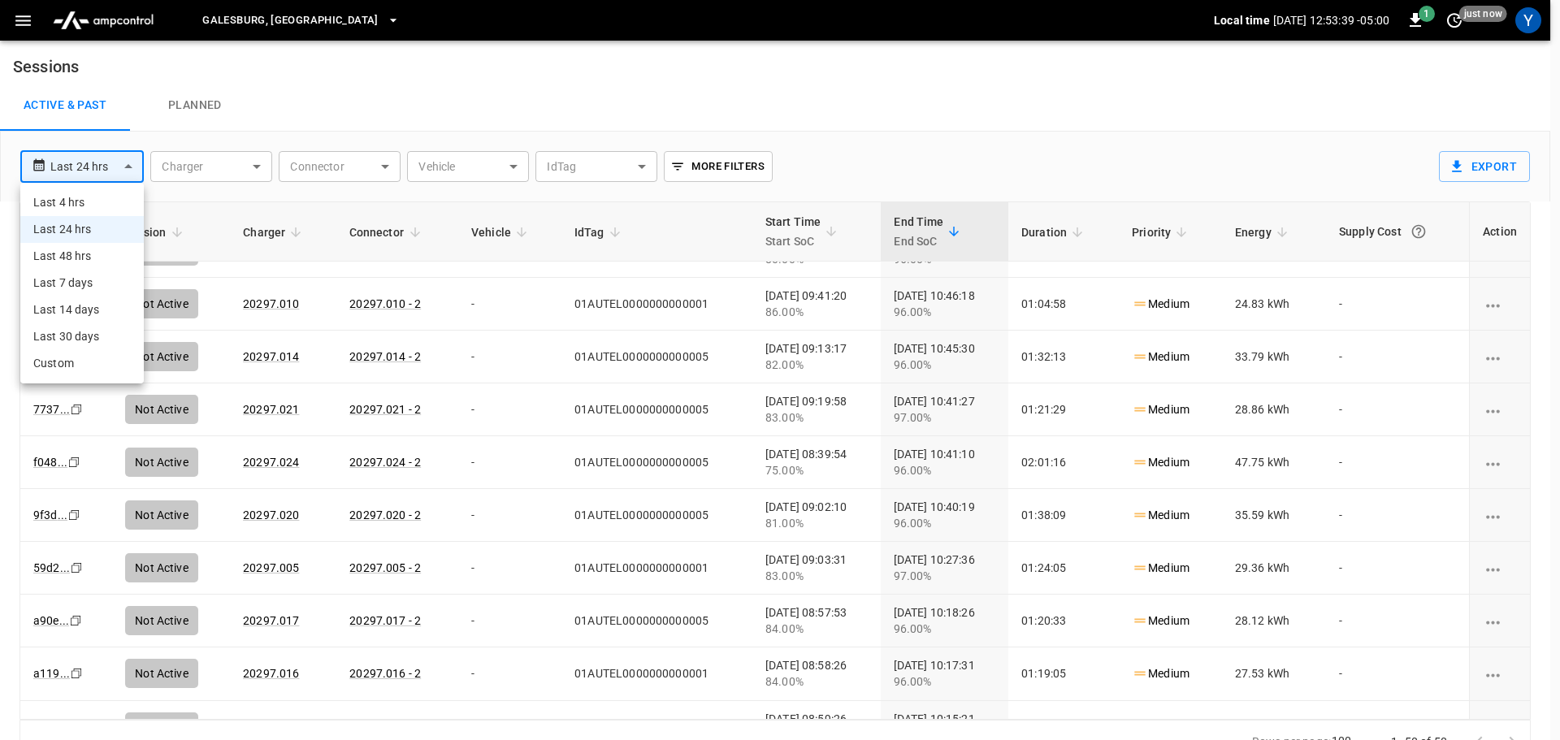
click at [393, 102] on div at bounding box center [780, 370] width 1560 height 740
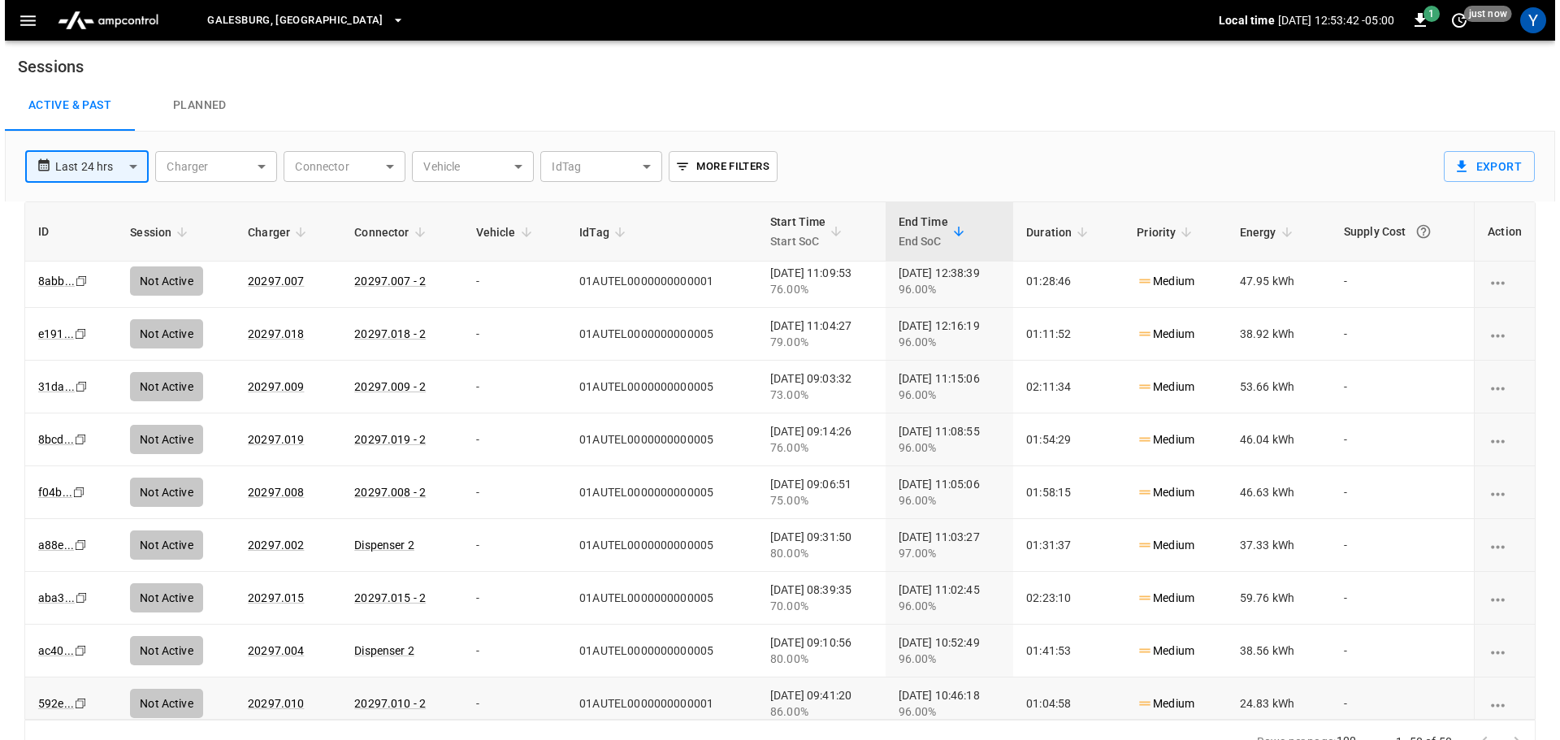
scroll to position [0, 0]
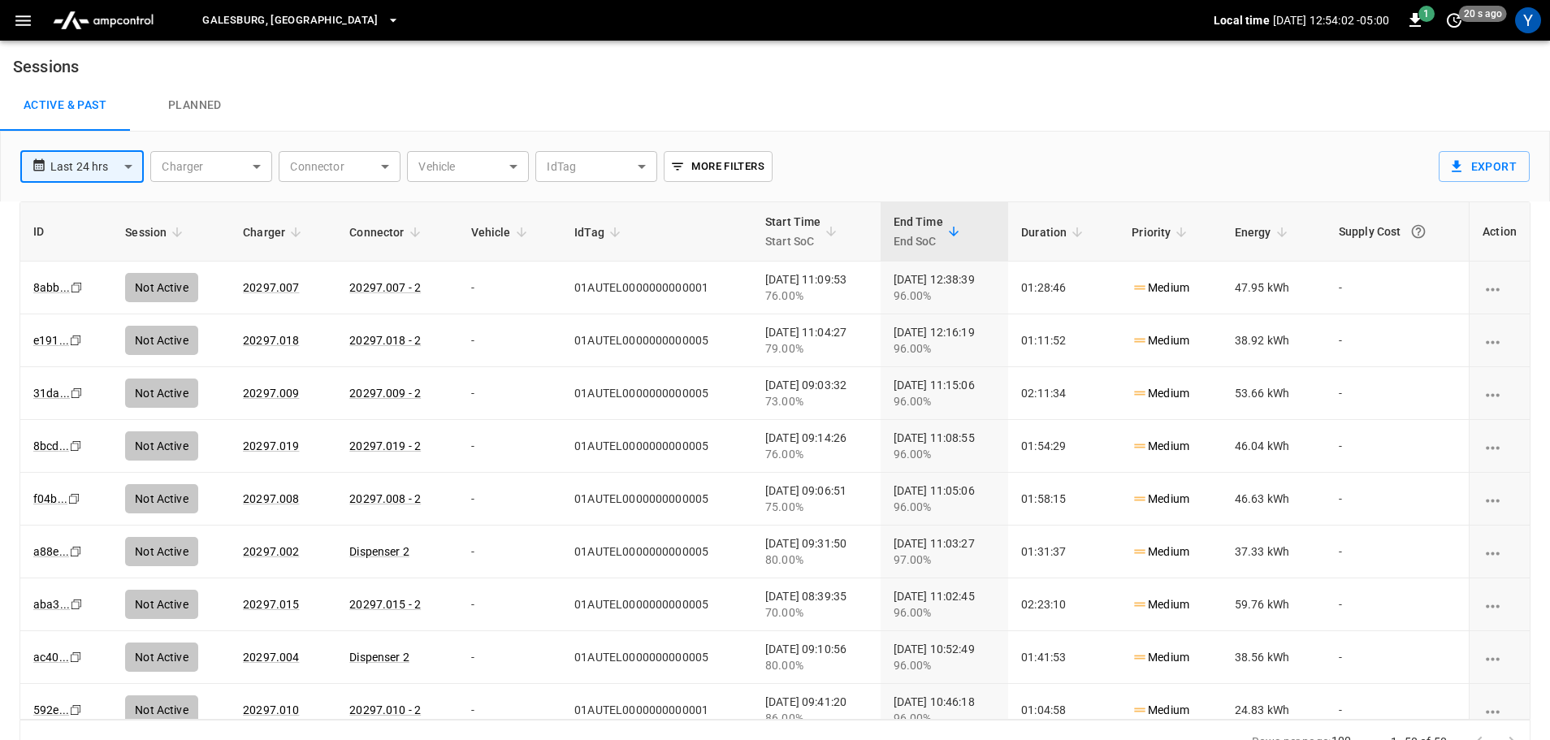
click at [115, 27] on img "menu" at bounding box center [103, 20] width 114 height 31
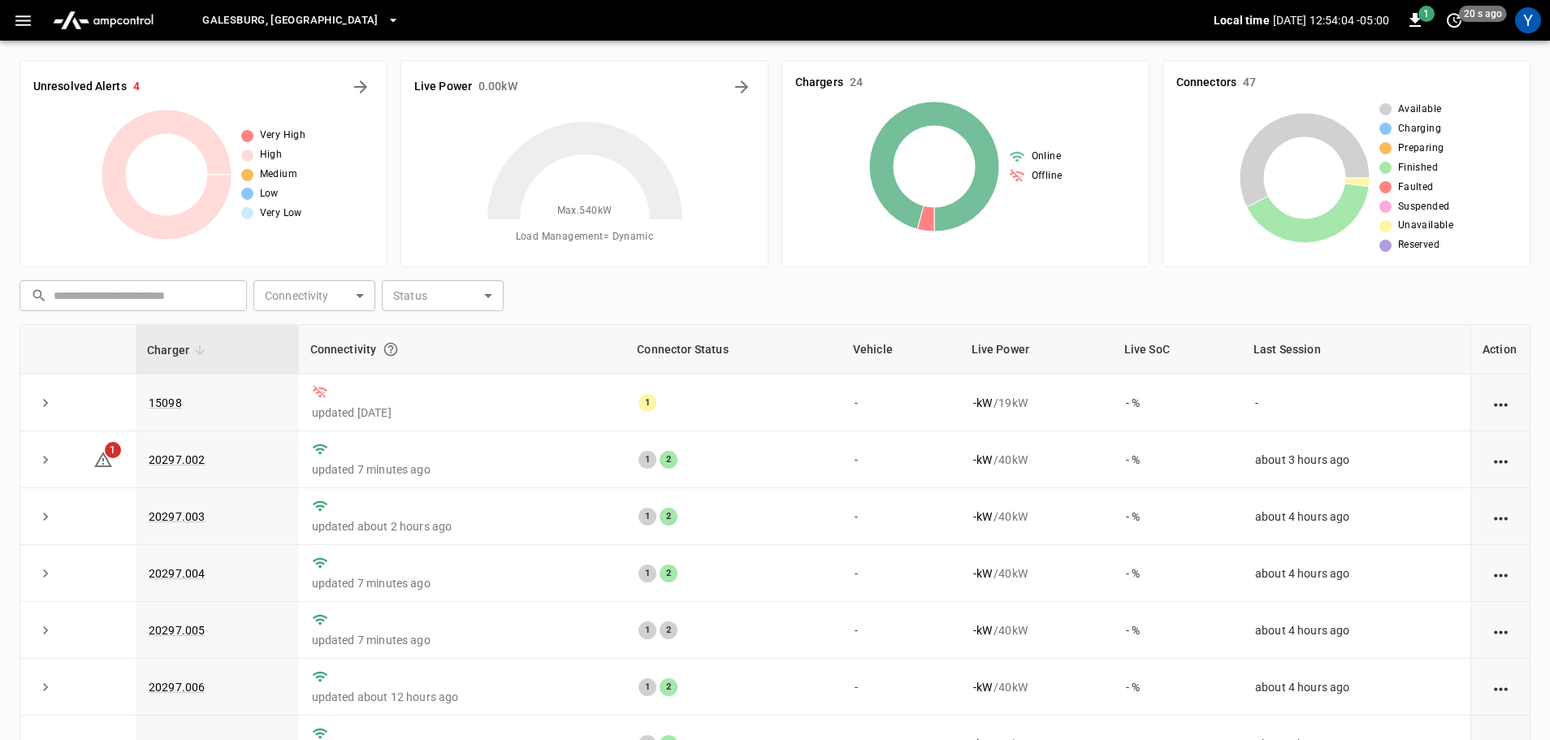
click at [32, 25] on icon "button" at bounding box center [23, 21] width 20 height 20
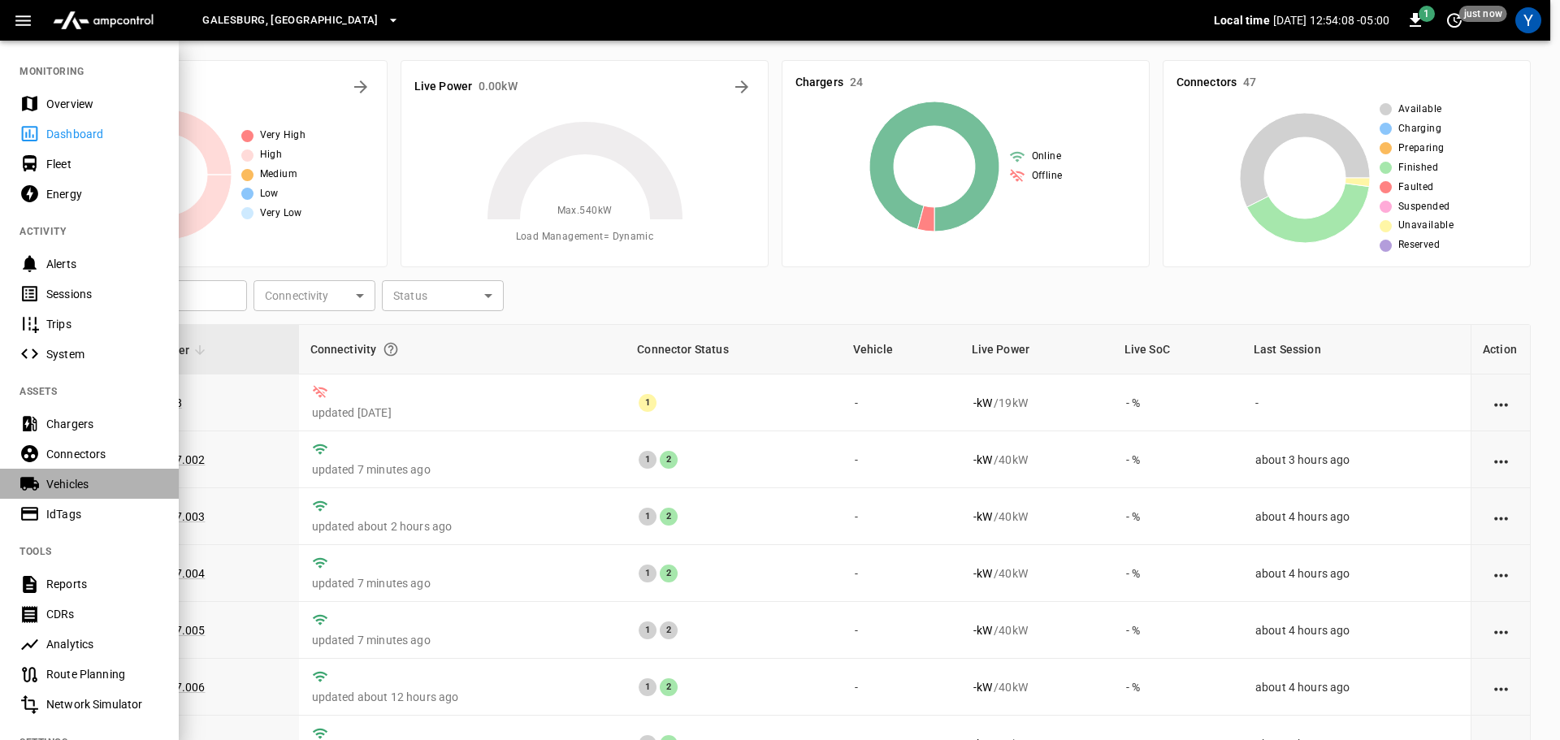
click at [76, 487] on div "Vehicles" at bounding box center [102, 484] width 113 height 16
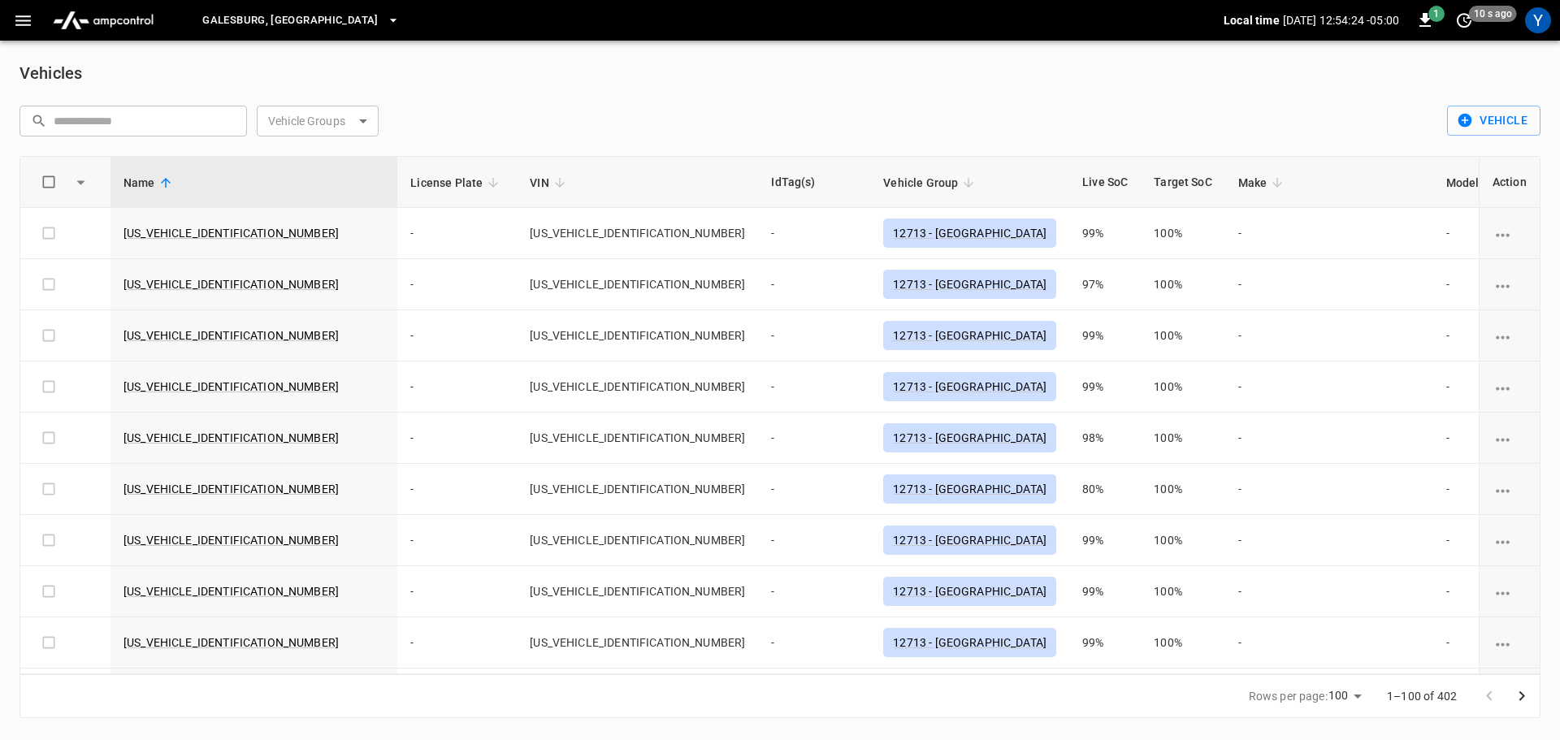
click at [29, 20] on icon "button" at bounding box center [22, 20] width 15 height 11
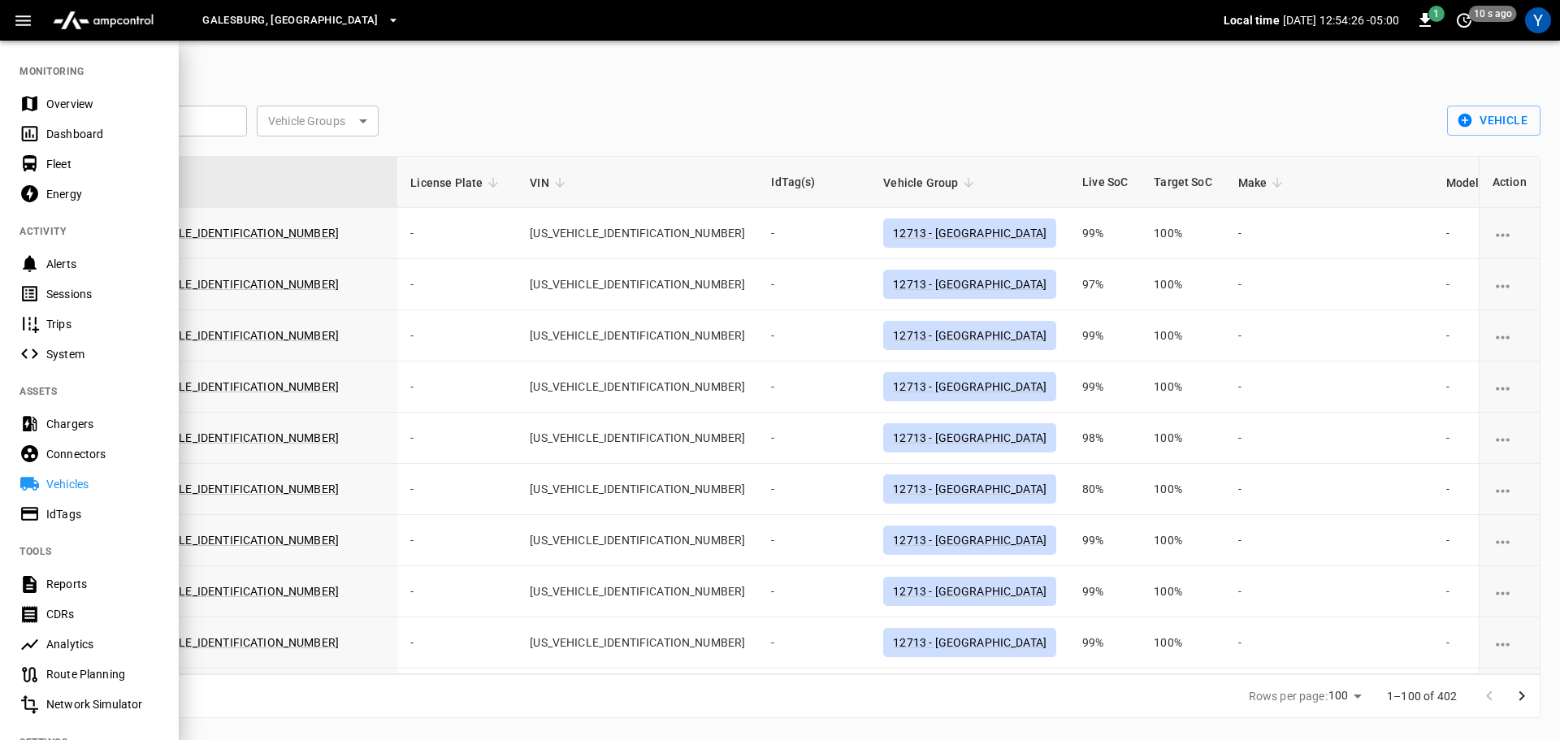
click at [640, 67] on div at bounding box center [780, 370] width 1560 height 740
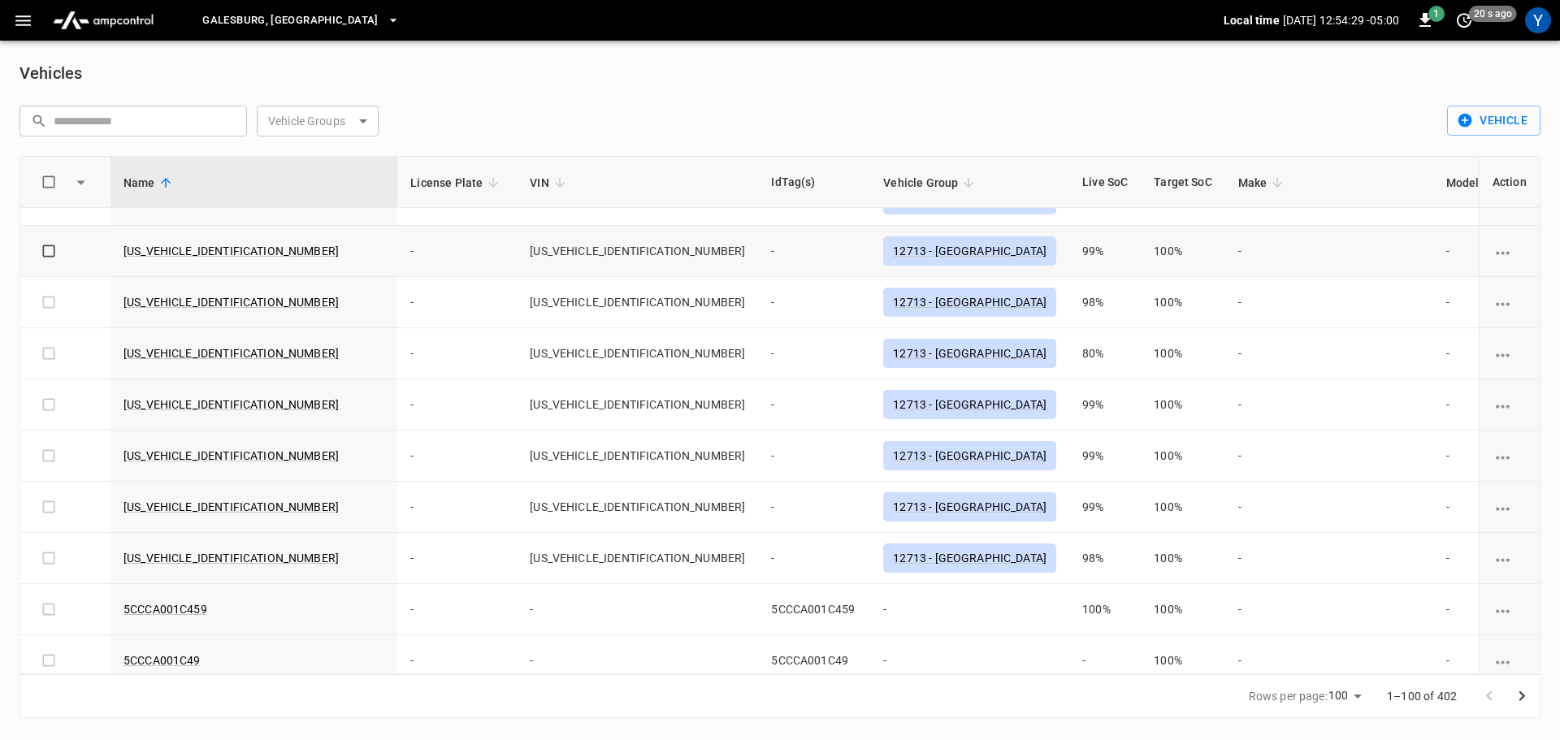
scroll to position [487, 0]
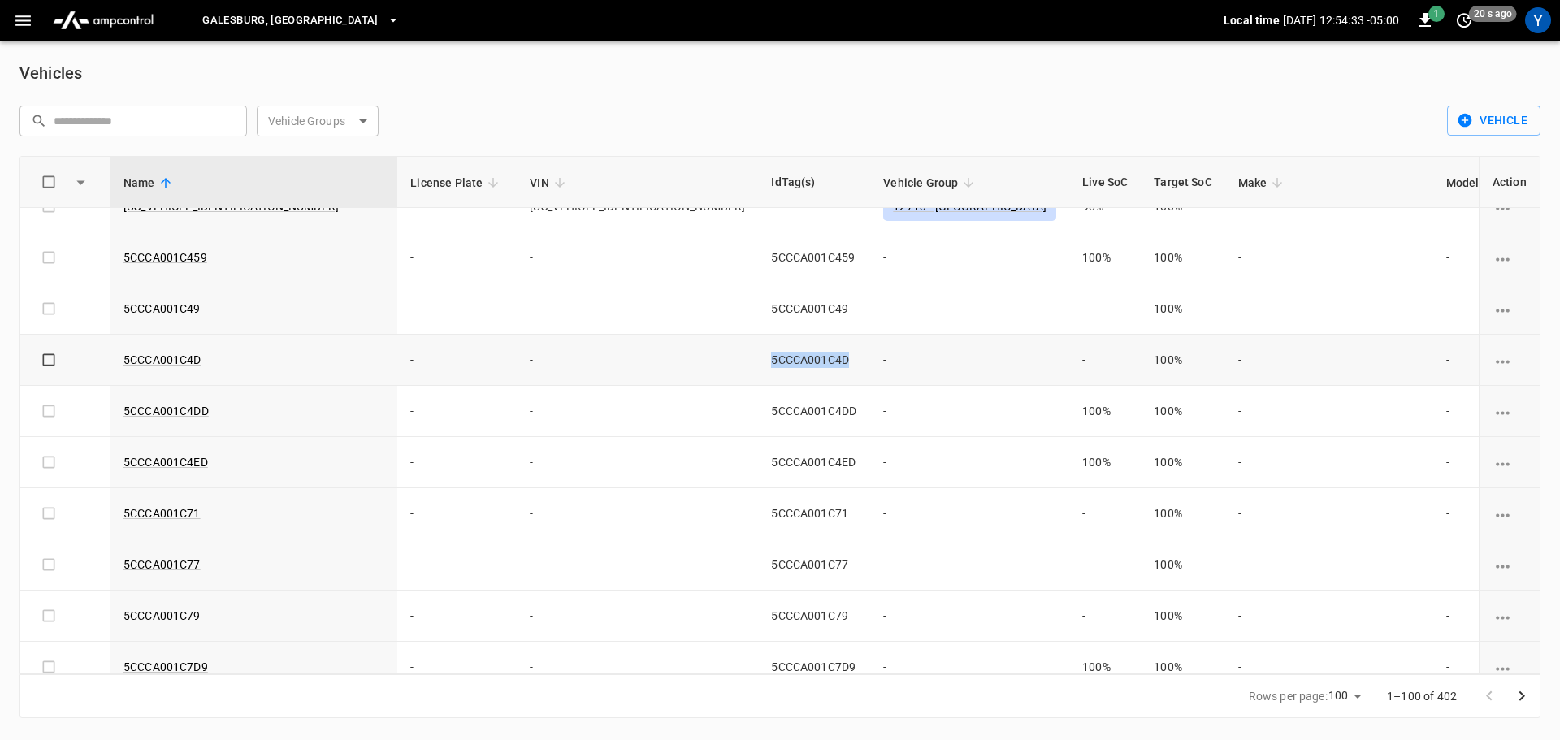
drag, startPoint x: 745, startPoint y: 362, endPoint x: 638, endPoint y: 355, distance: 107.4
click at [638, 355] on tr "5CCCA001C4D - - 5CCCA001C4D - - 100% - - - - - - 08ea... Copy" at bounding box center [1122, 360] width 2204 height 51
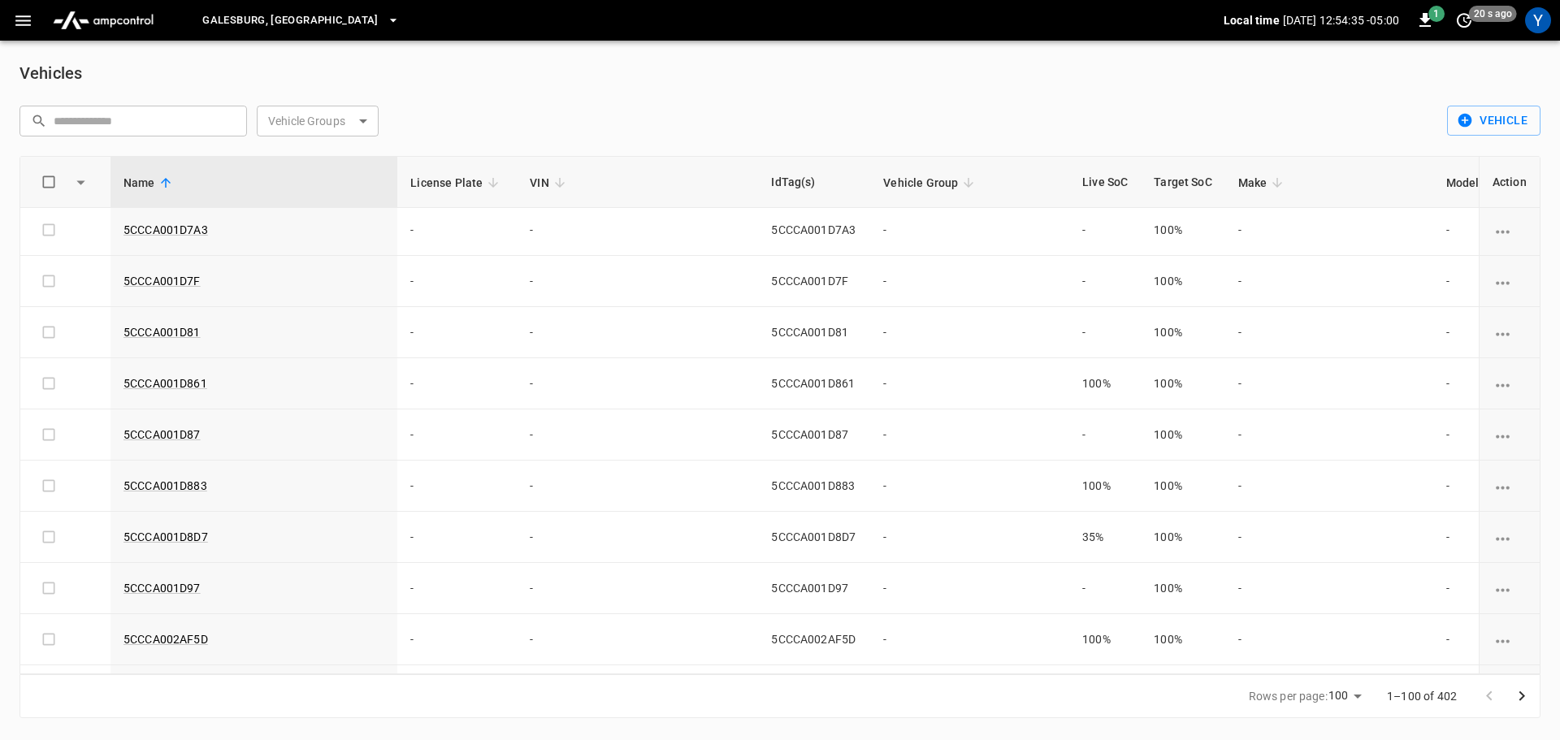
scroll to position [1705, 0]
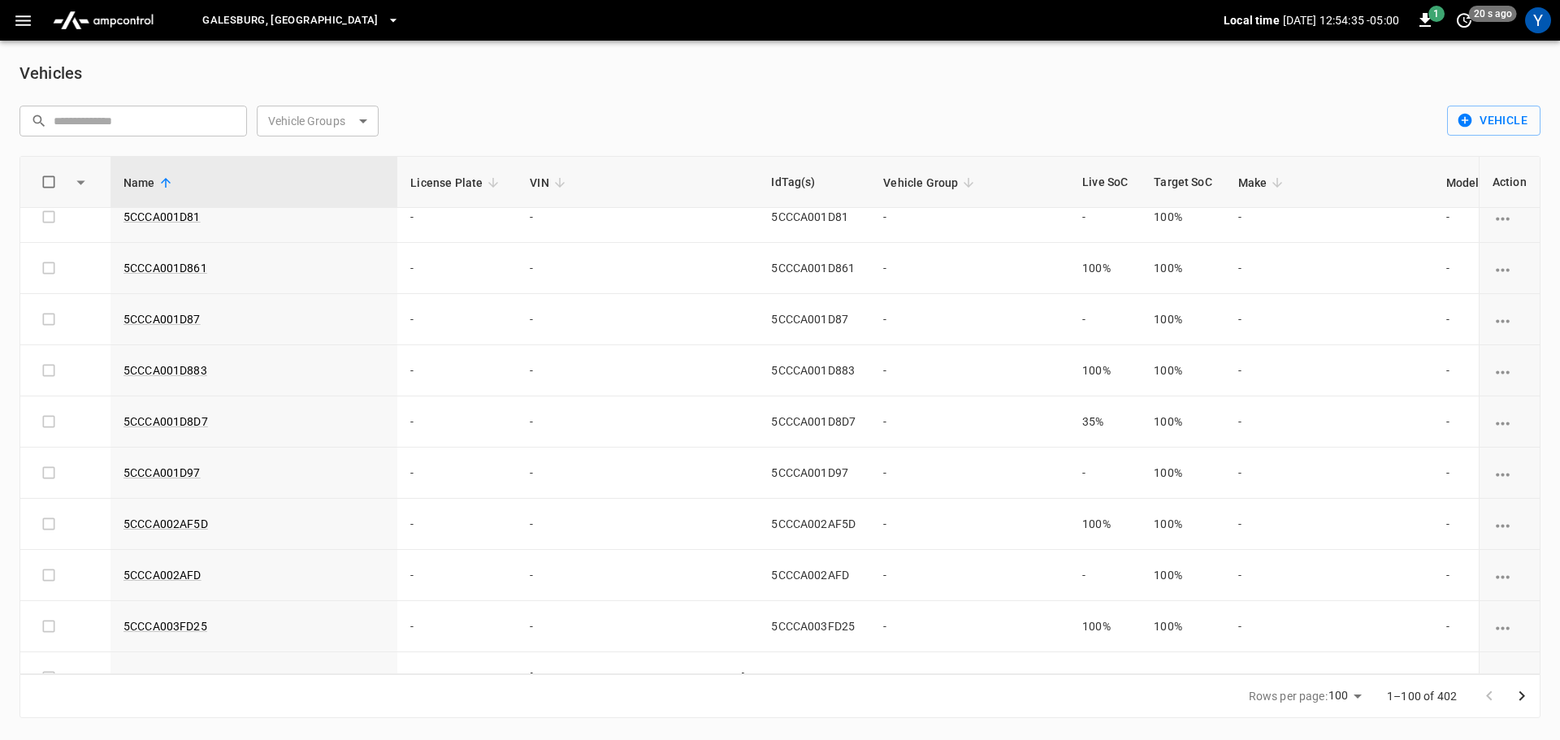
click at [26, 20] on icon "button" at bounding box center [22, 20] width 15 height 11
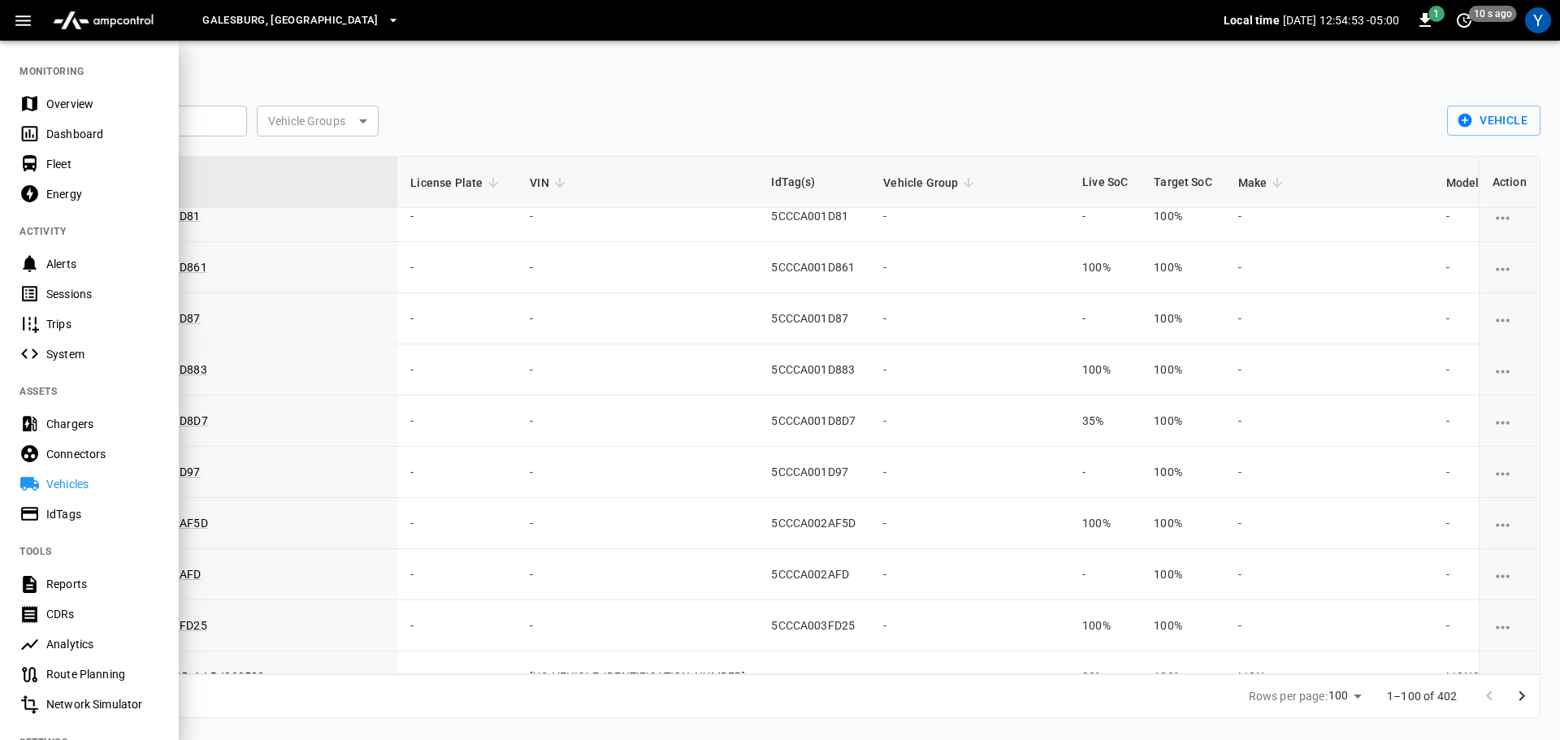
click at [72, 478] on div "Vehicles" at bounding box center [102, 484] width 113 height 16
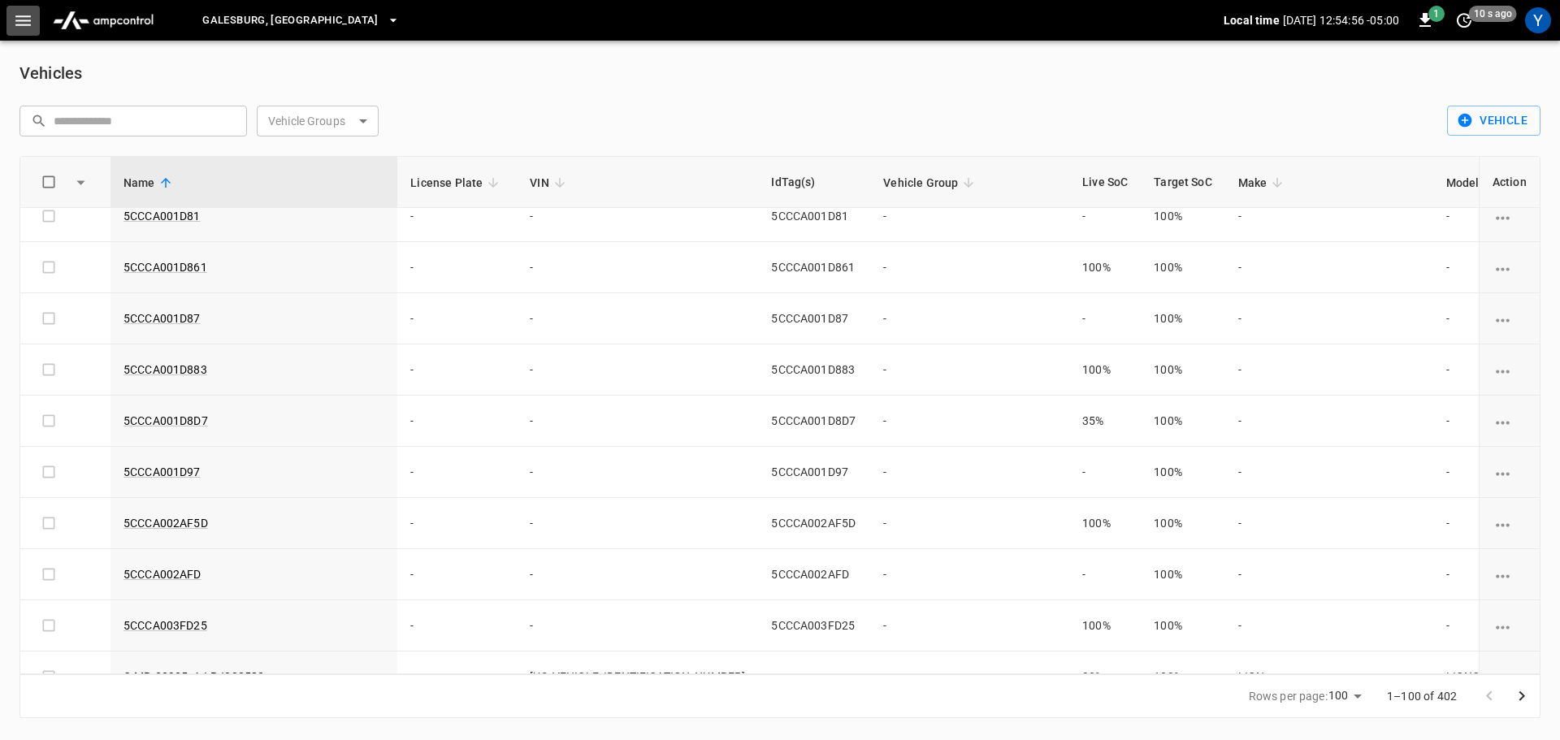
click at [26, 20] on icon "button" at bounding box center [22, 20] width 15 height 11
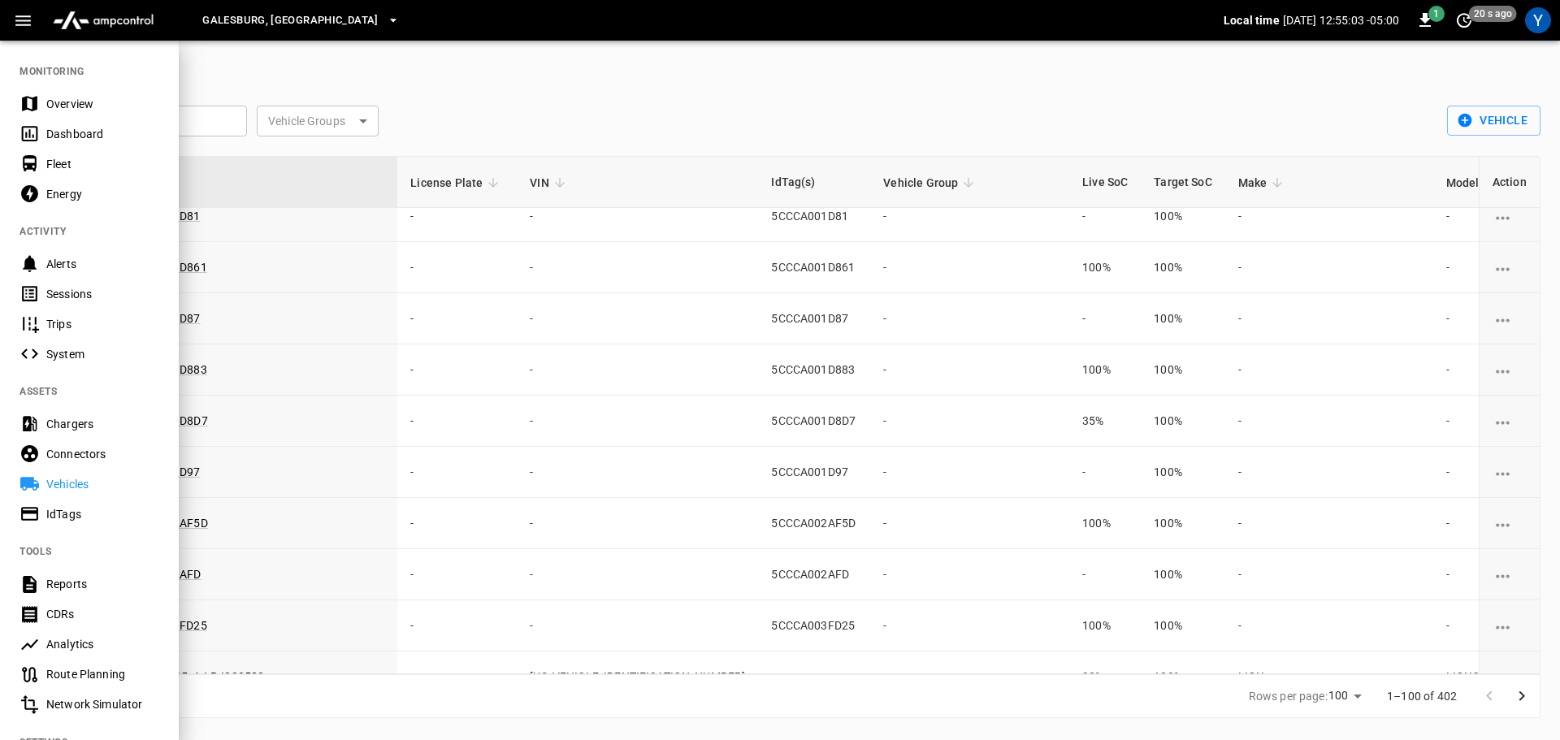
click at [88, 520] on div "IdTags" at bounding box center [102, 514] width 113 height 16
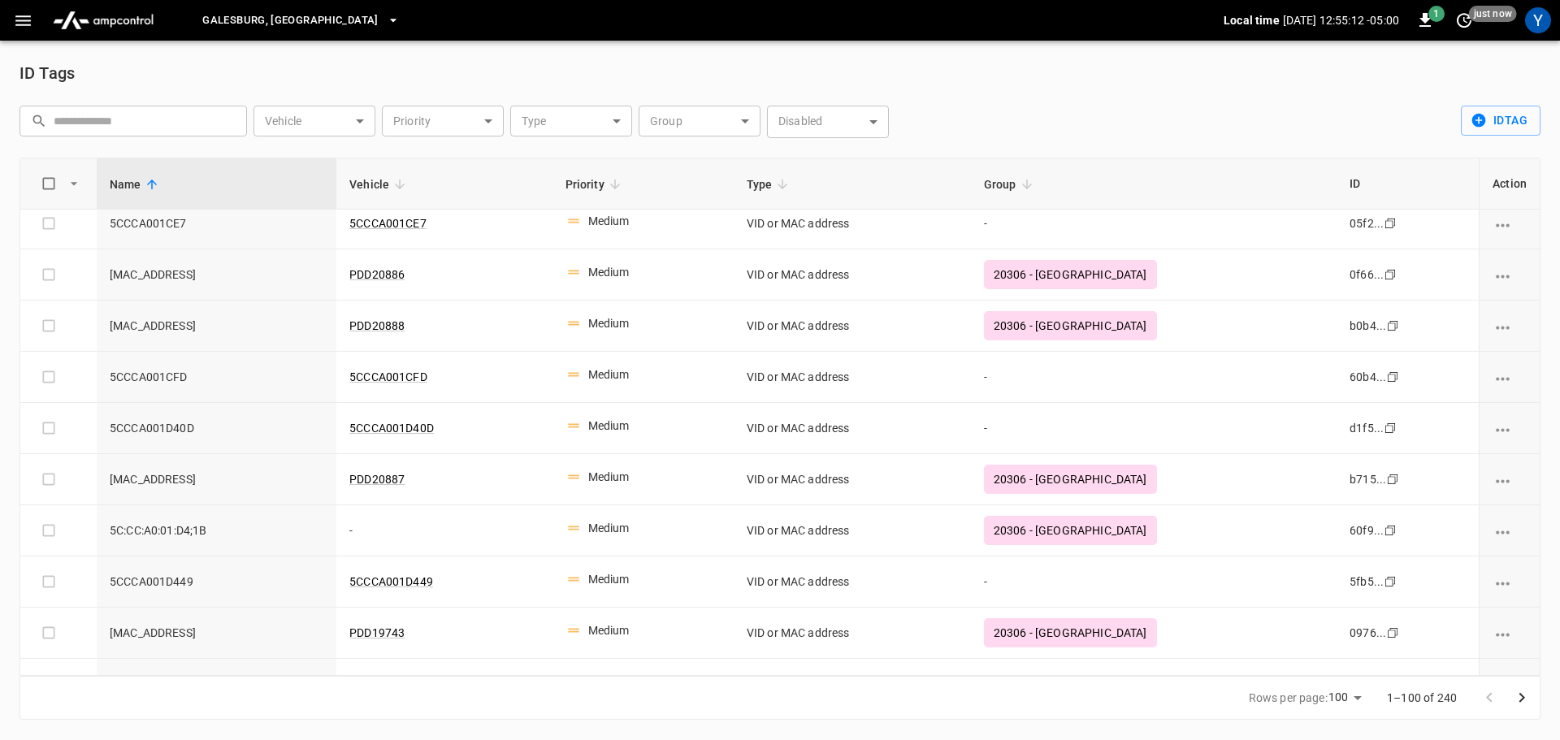
scroll to position [650, 0]
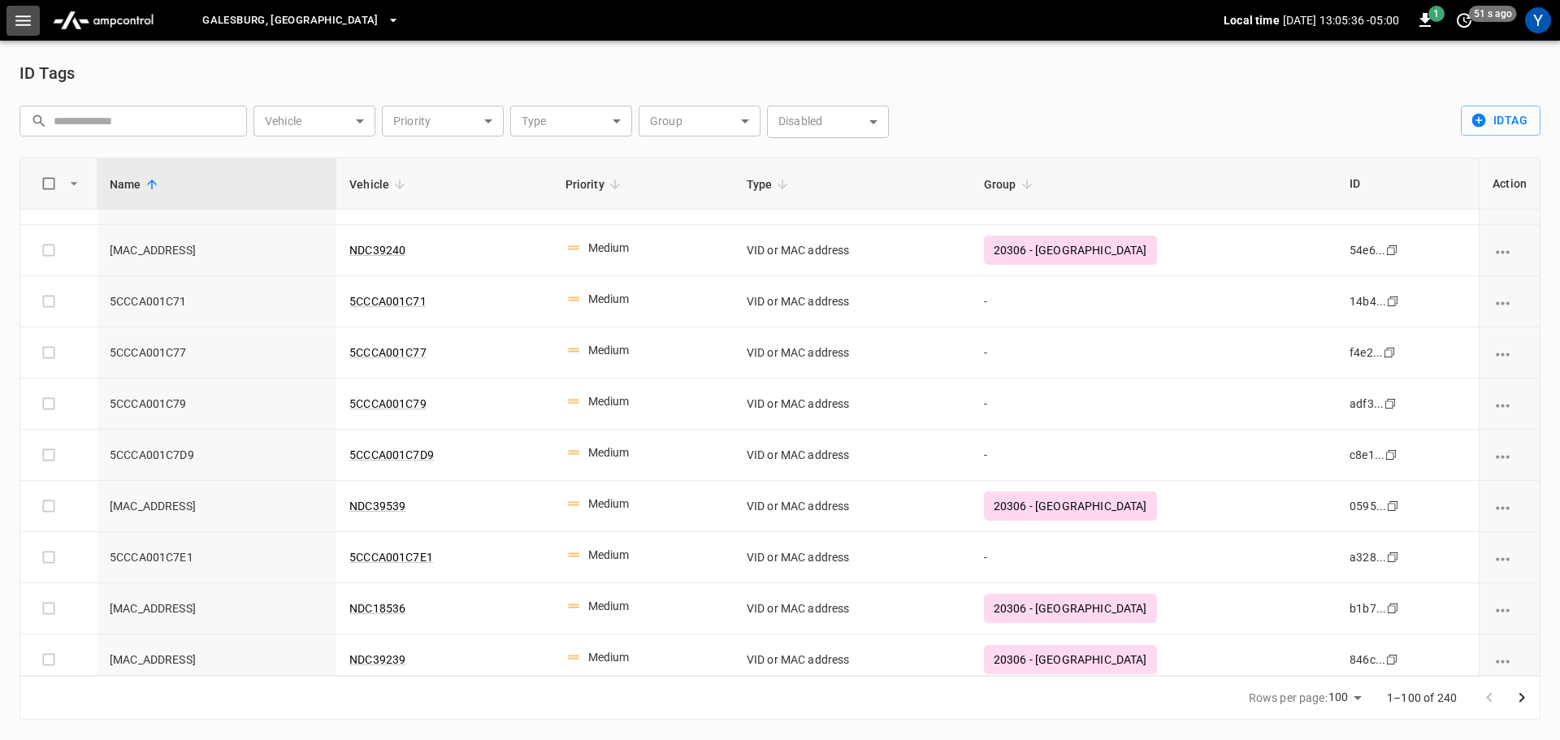
click at [32, 19] on icon "button" at bounding box center [23, 21] width 20 height 20
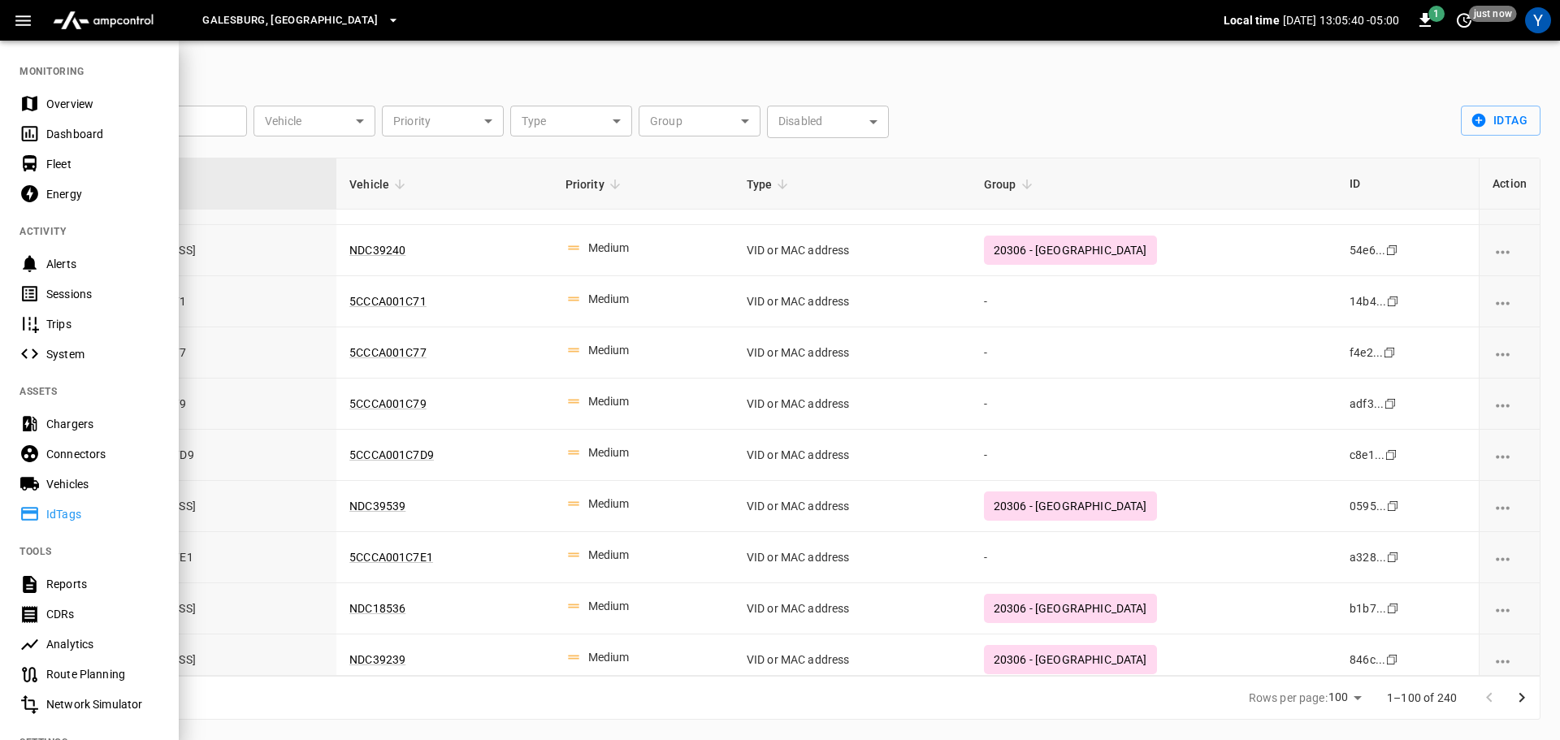
click at [74, 586] on div "Reports" at bounding box center [102, 584] width 113 height 16
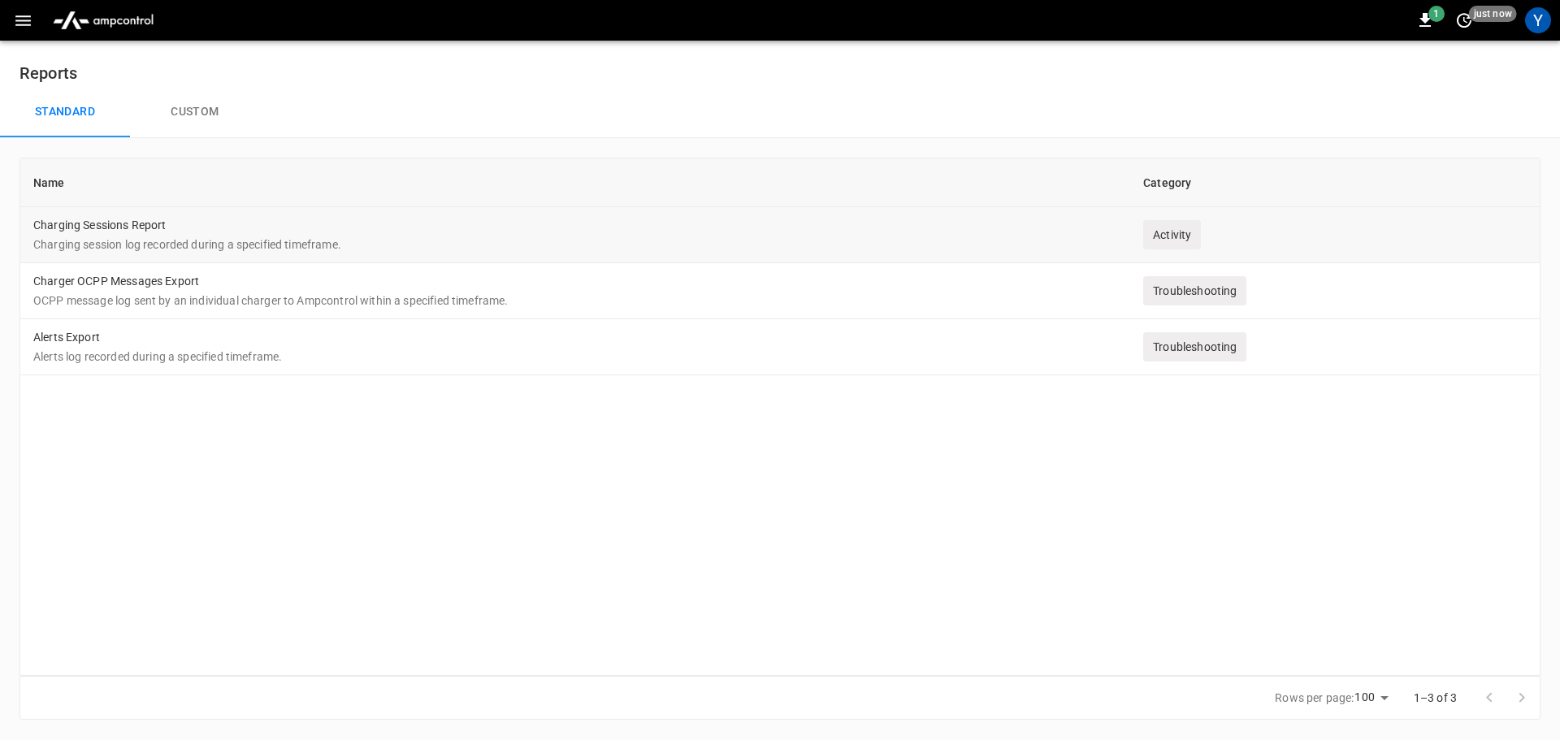
click at [185, 233] on td "Charging Sessions Report Charging session log recorded during a specified timef…" at bounding box center [575, 235] width 1110 height 56
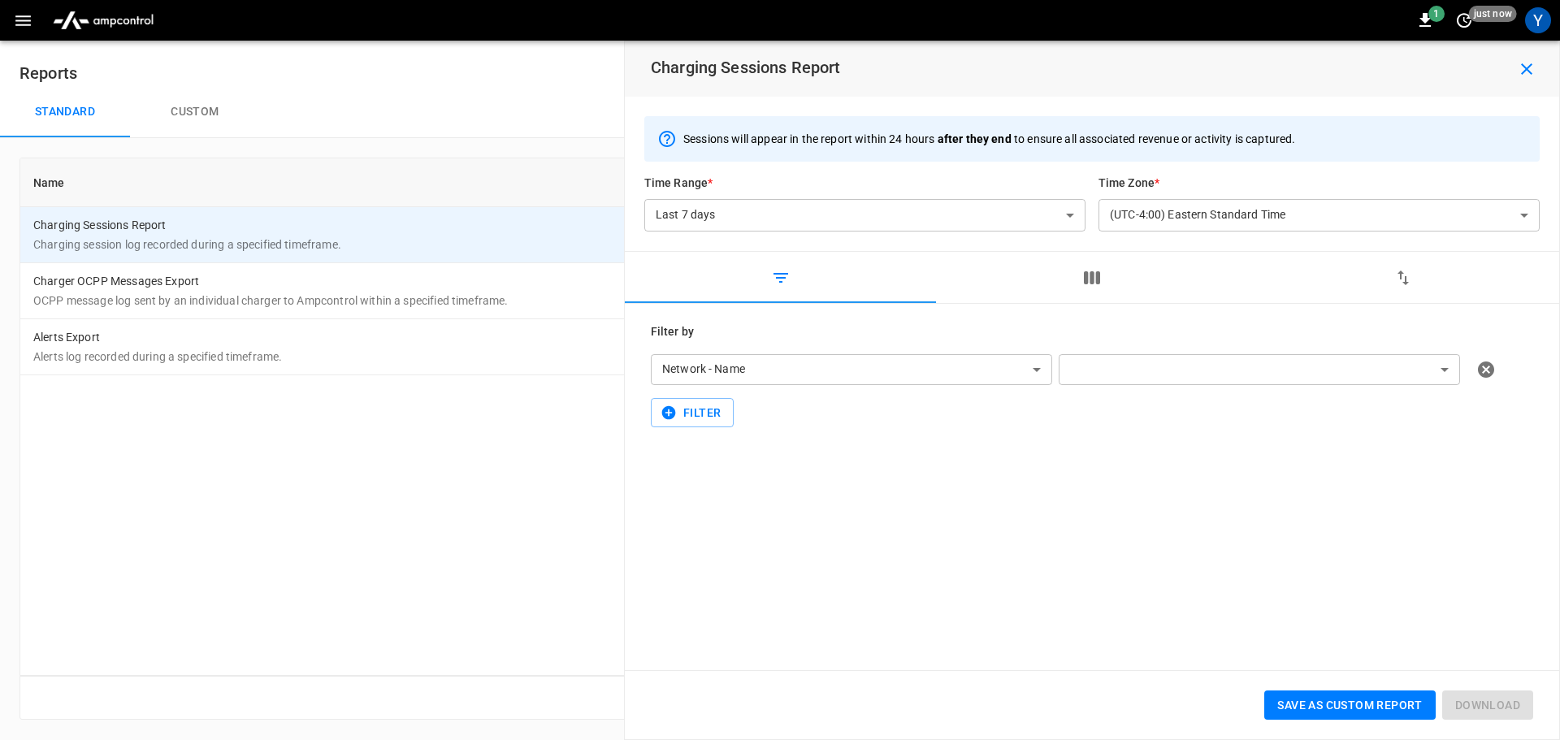
click at [1074, 210] on body "**********" at bounding box center [780, 369] width 1560 height 739
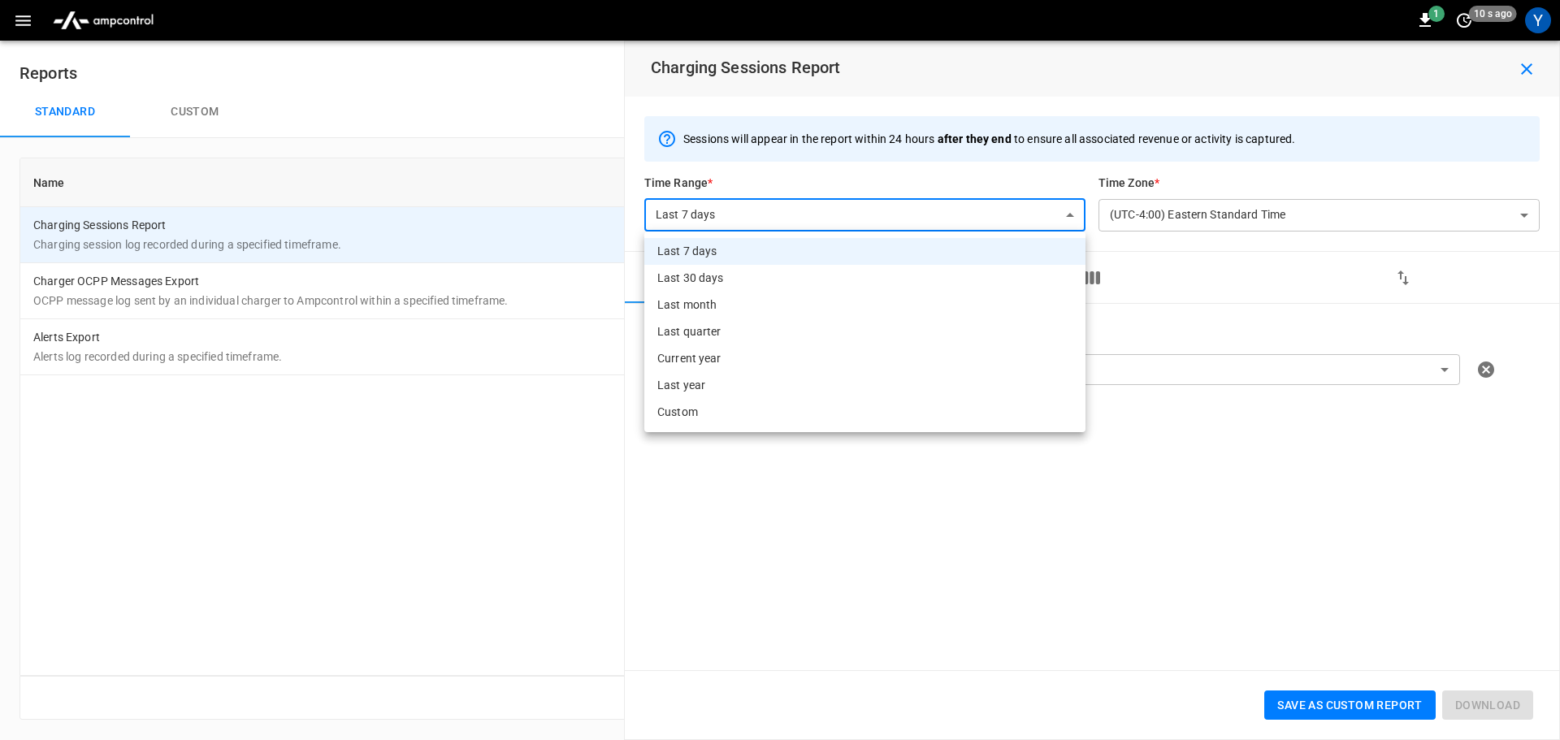
click at [735, 355] on li "Current year" at bounding box center [864, 358] width 441 height 27
type input "**********"
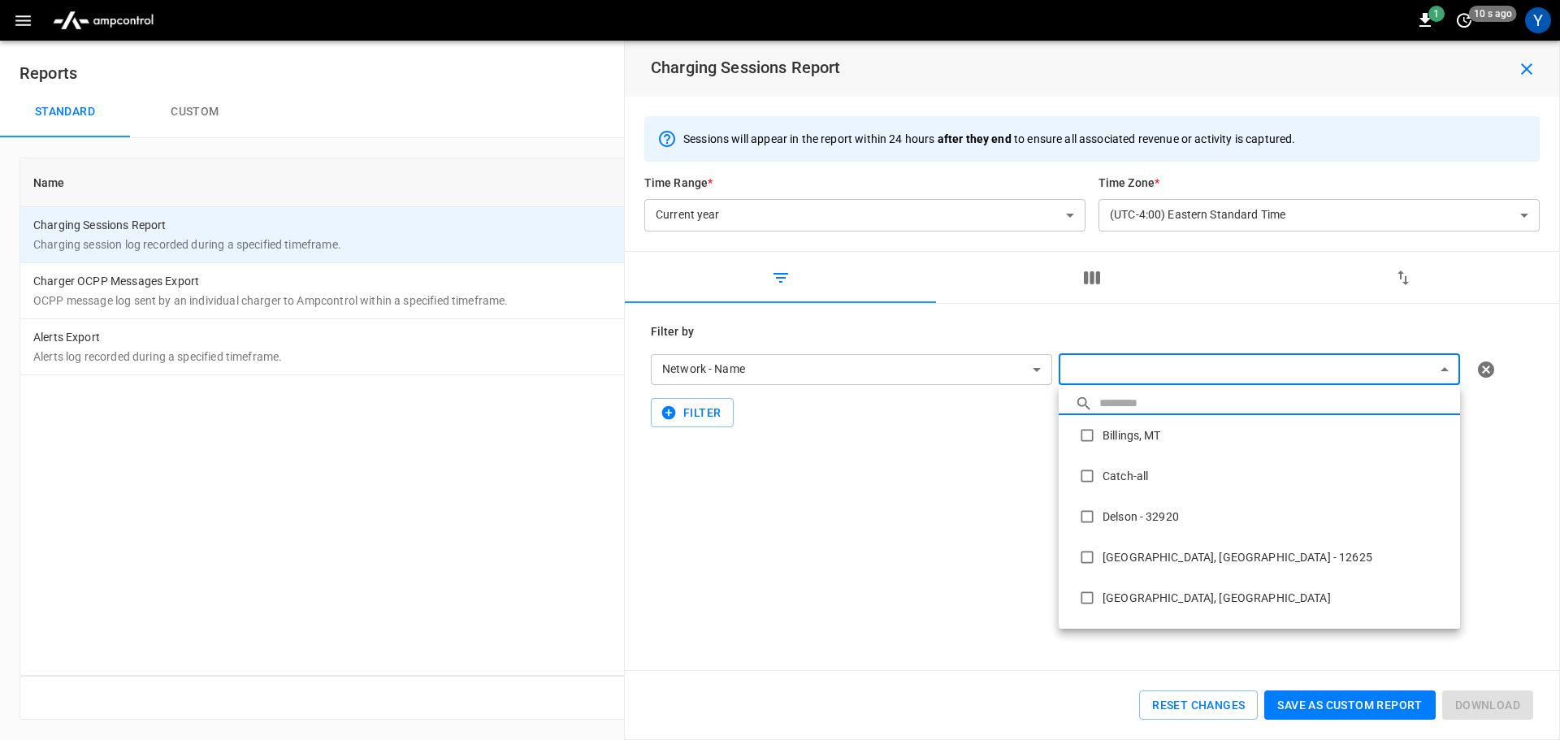
click at [1091, 375] on body "**********" at bounding box center [780, 369] width 1560 height 739
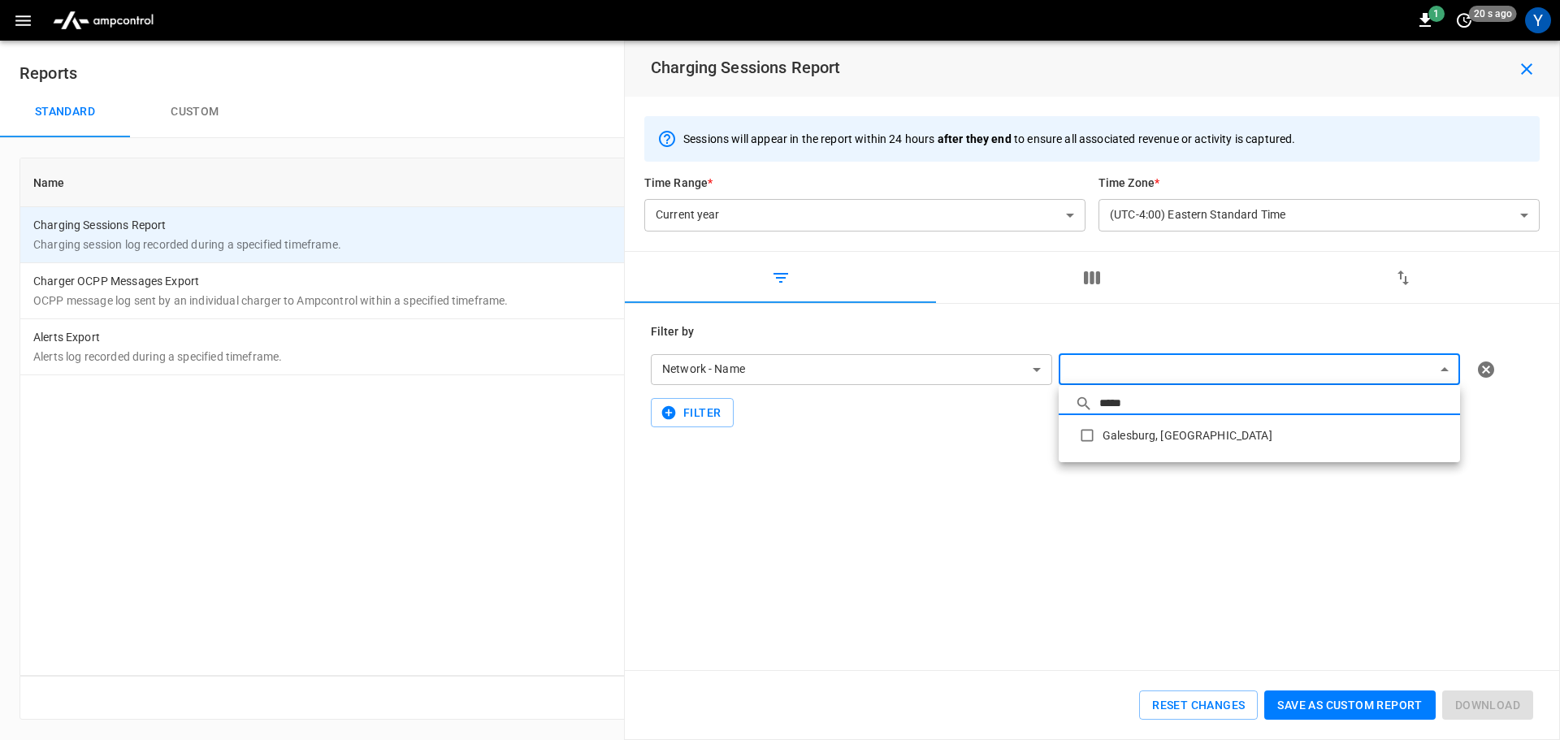
type input "*****"
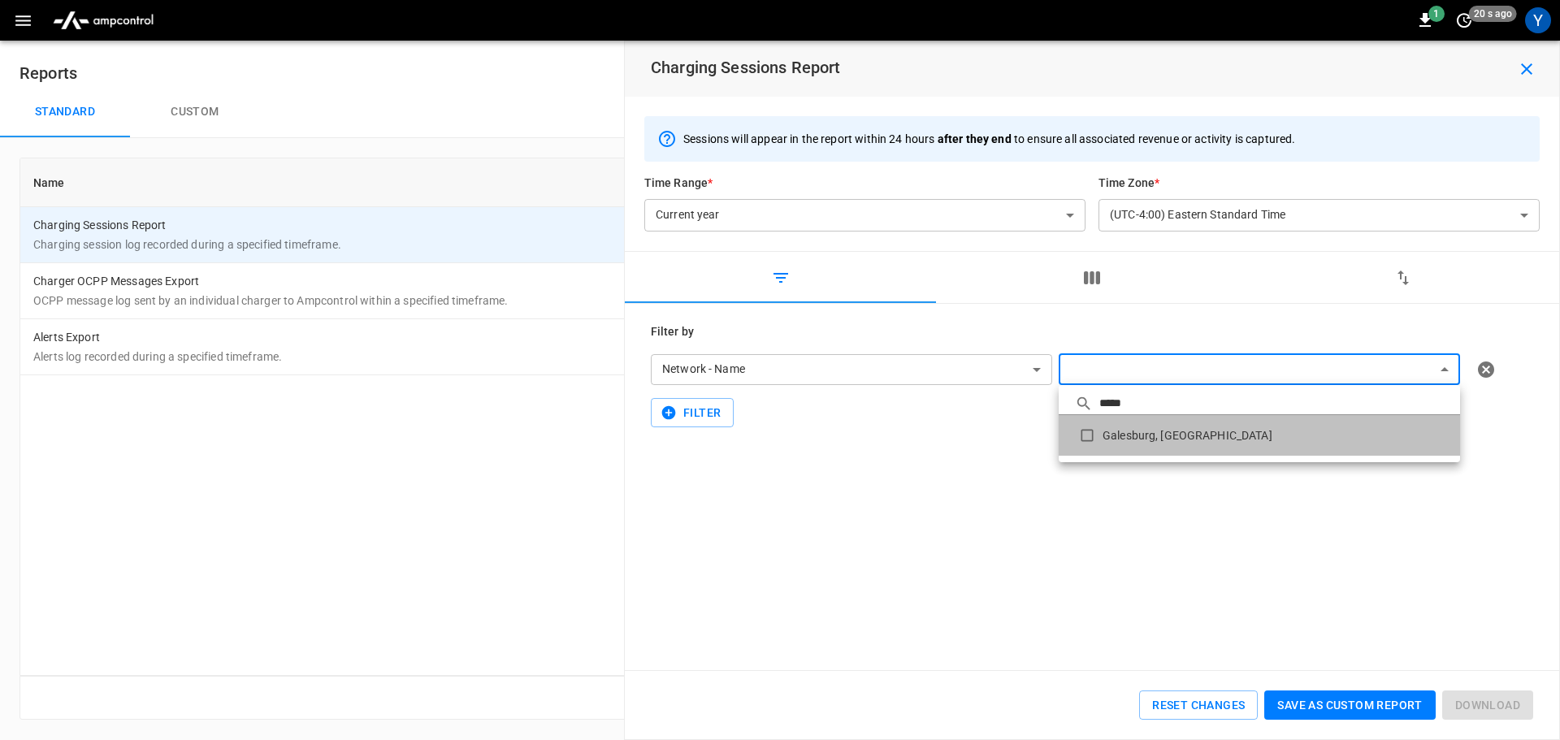
click at [1129, 435] on li "Galesburg, [GEOGRAPHIC_DATA]" at bounding box center [1259, 435] width 401 height 41
type input "**********"
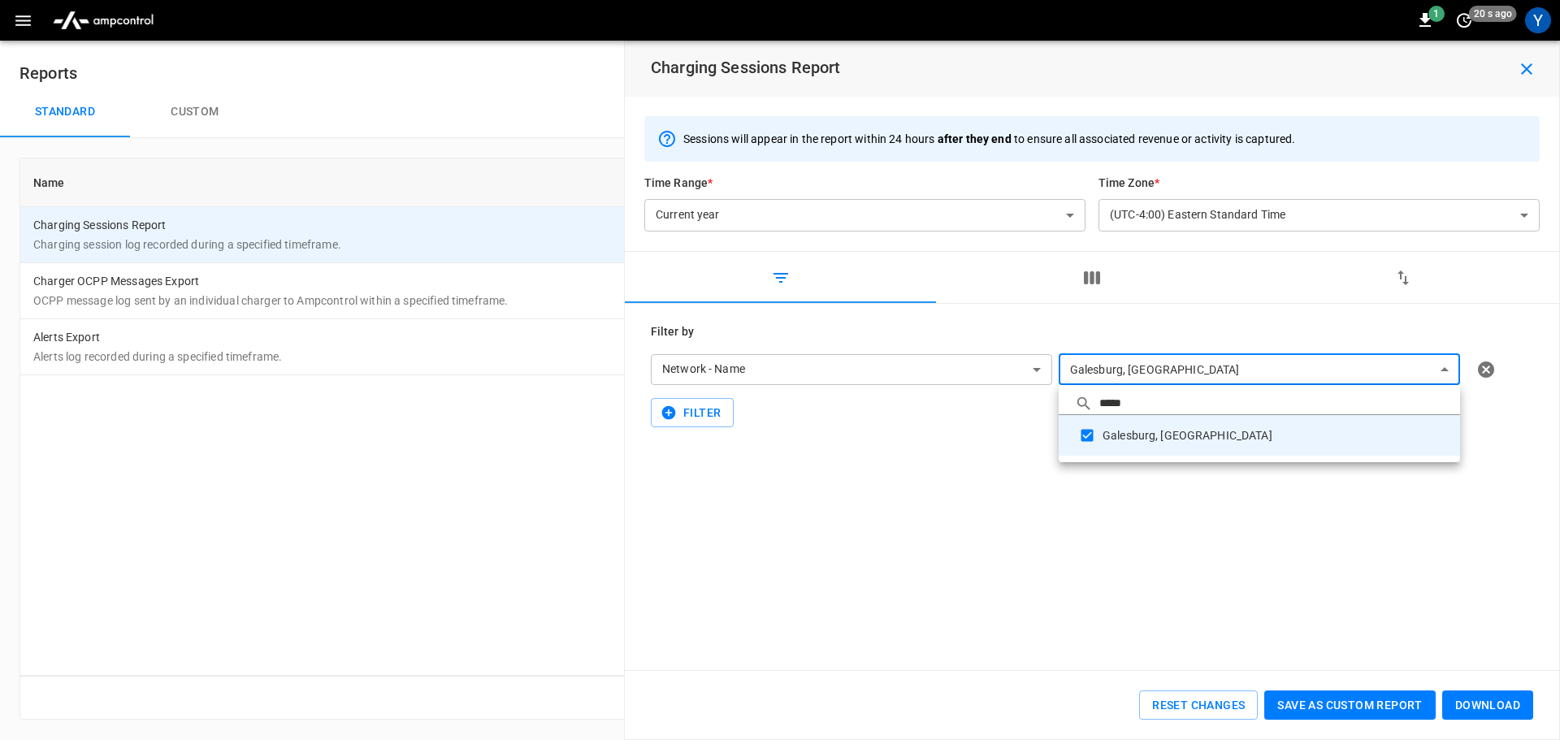
click at [1480, 706] on div at bounding box center [780, 370] width 1560 height 740
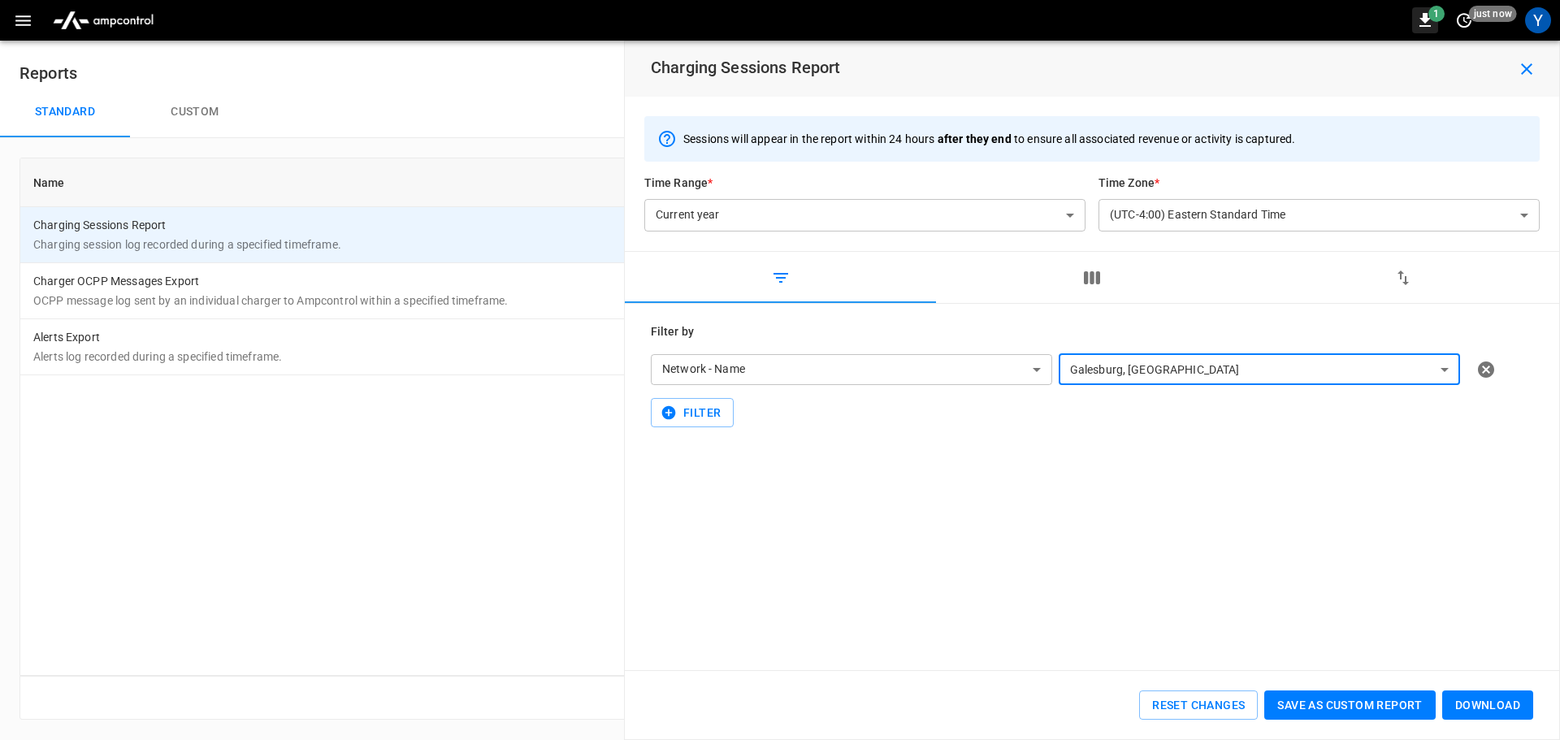
click at [1415, 19] on icon "button" at bounding box center [1424, 20] width 19 height 19
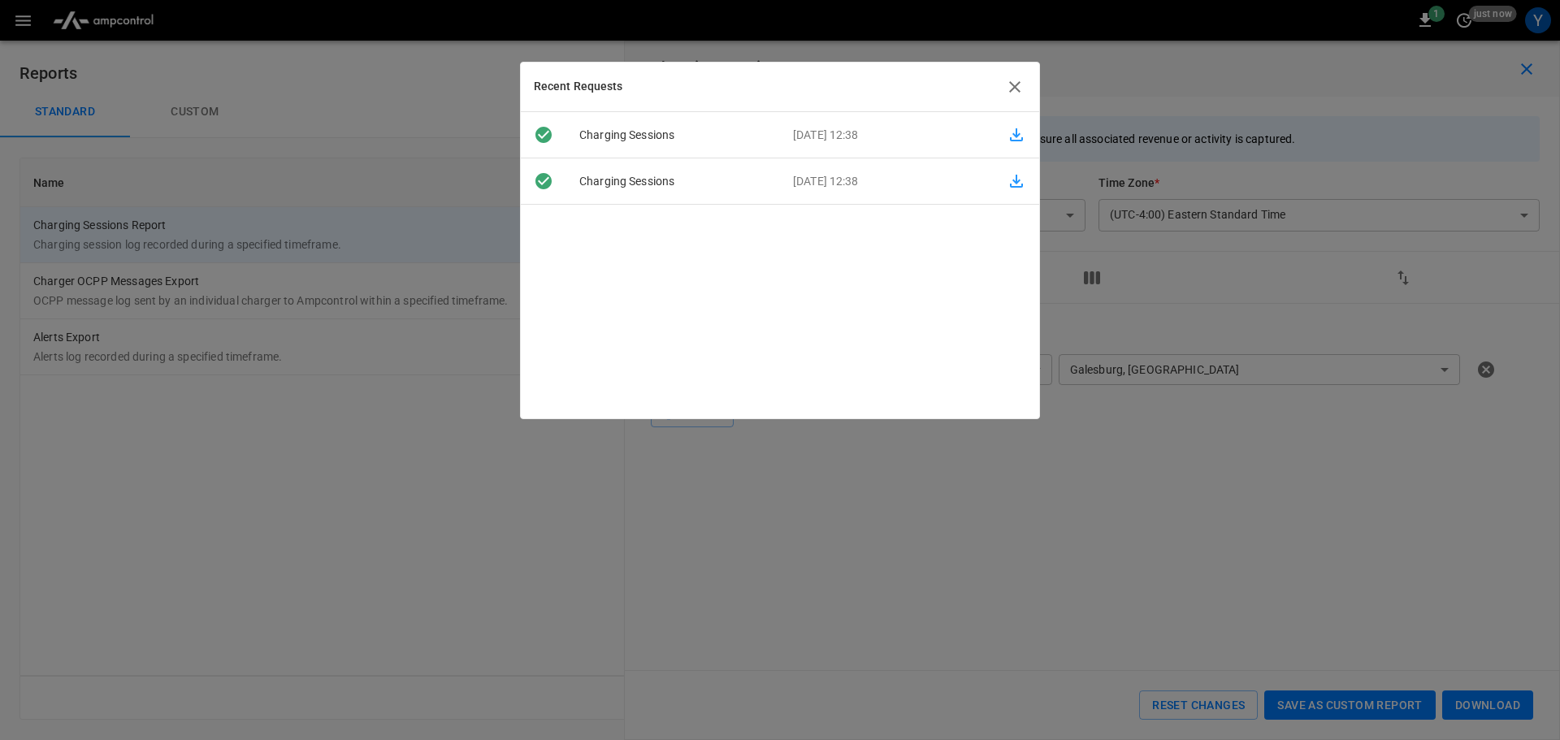
click at [1017, 82] on icon "button" at bounding box center [1014, 86] width 19 height 19
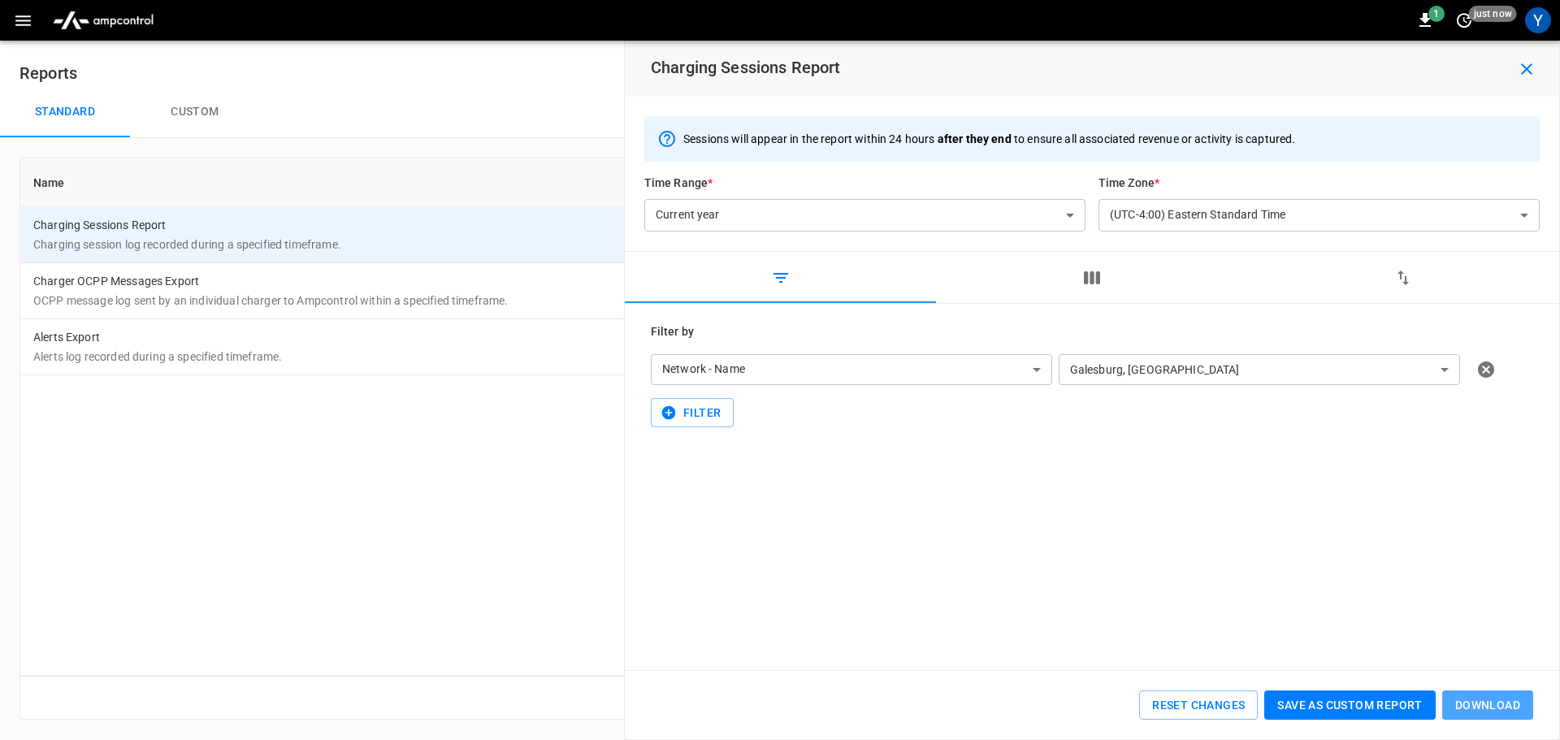
click at [1464, 707] on button "Download" at bounding box center [1487, 706] width 91 height 30
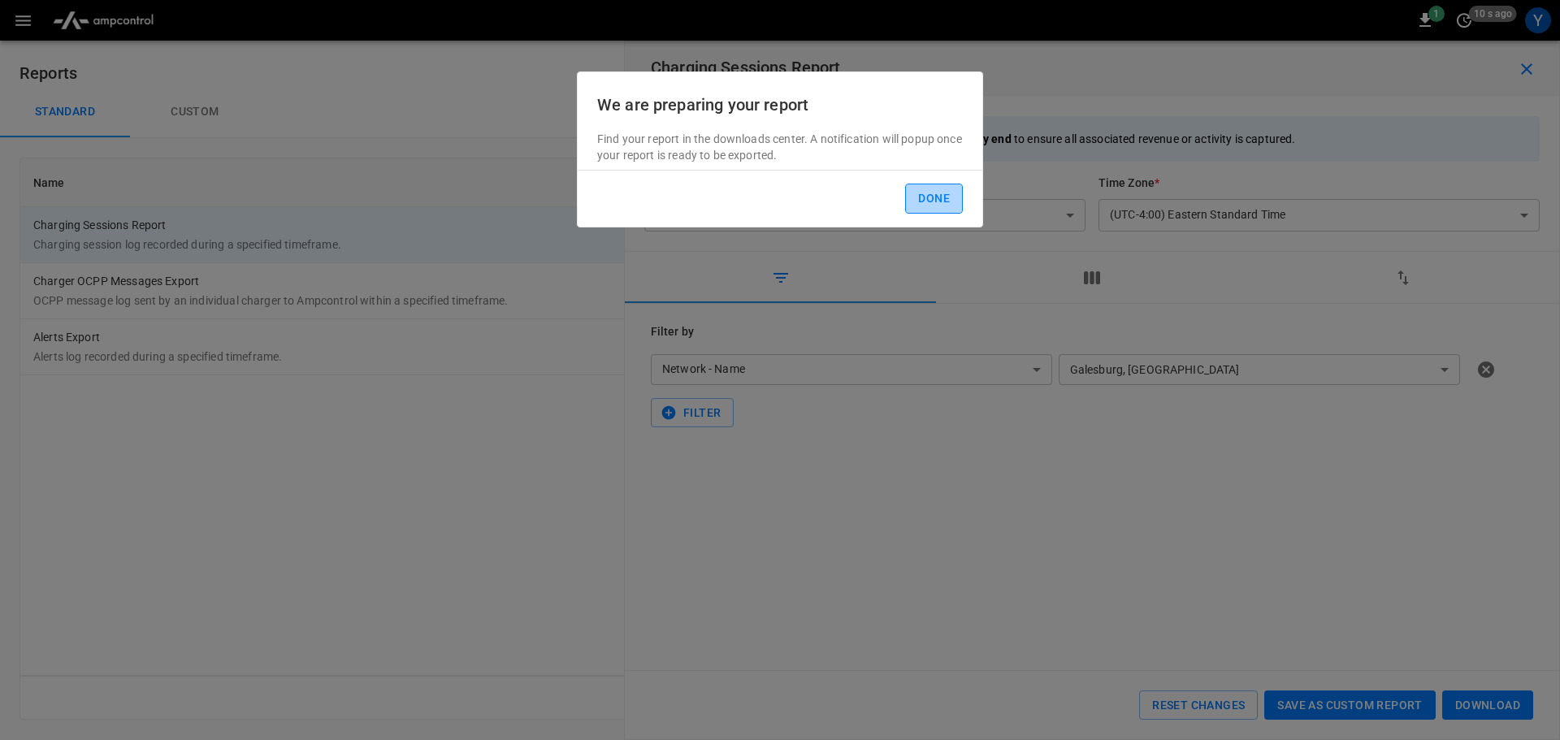
click at [934, 198] on button "Done" at bounding box center [934, 199] width 58 height 30
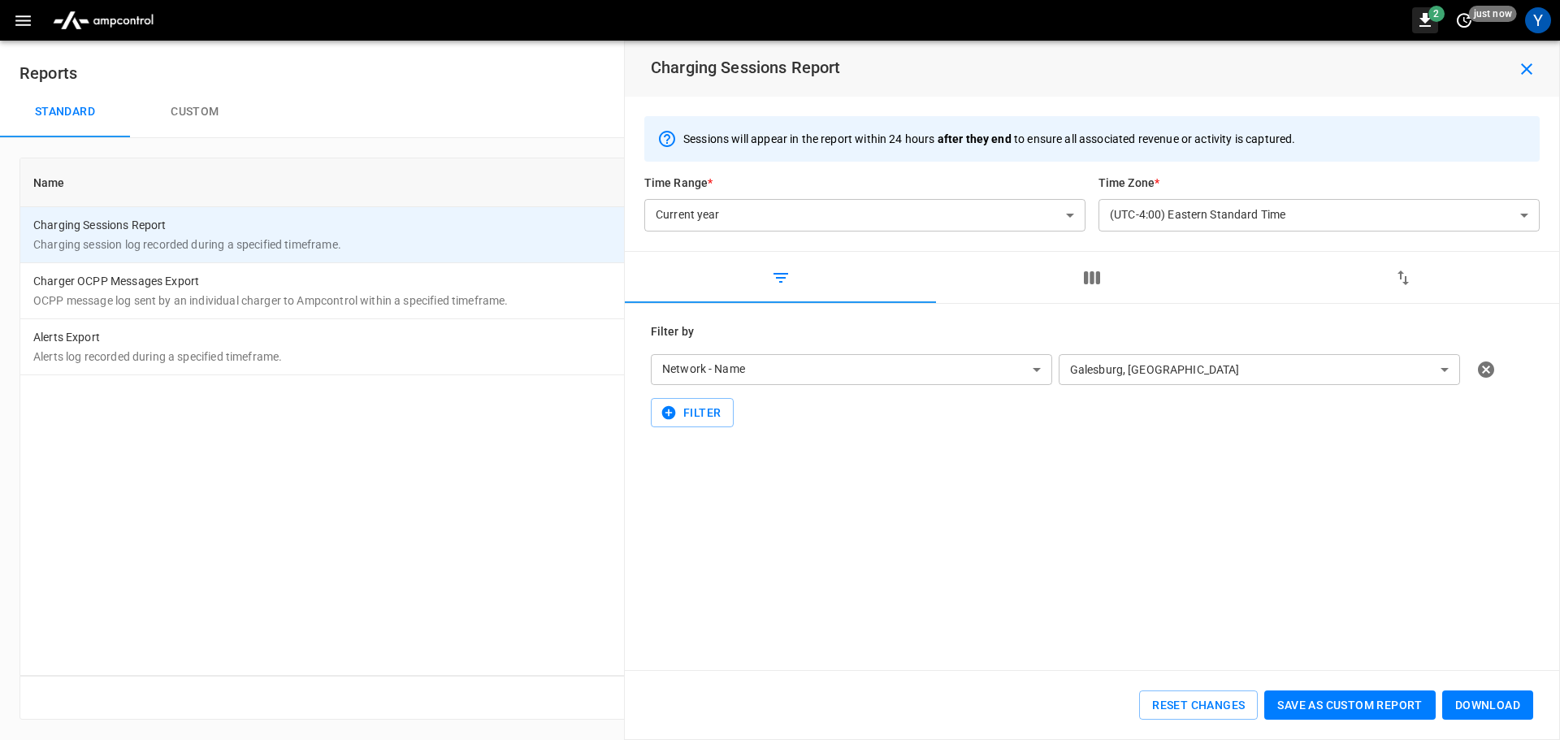
click at [1432, 14] on span "2" at bounding box center [1436, 14] width 16 height 16
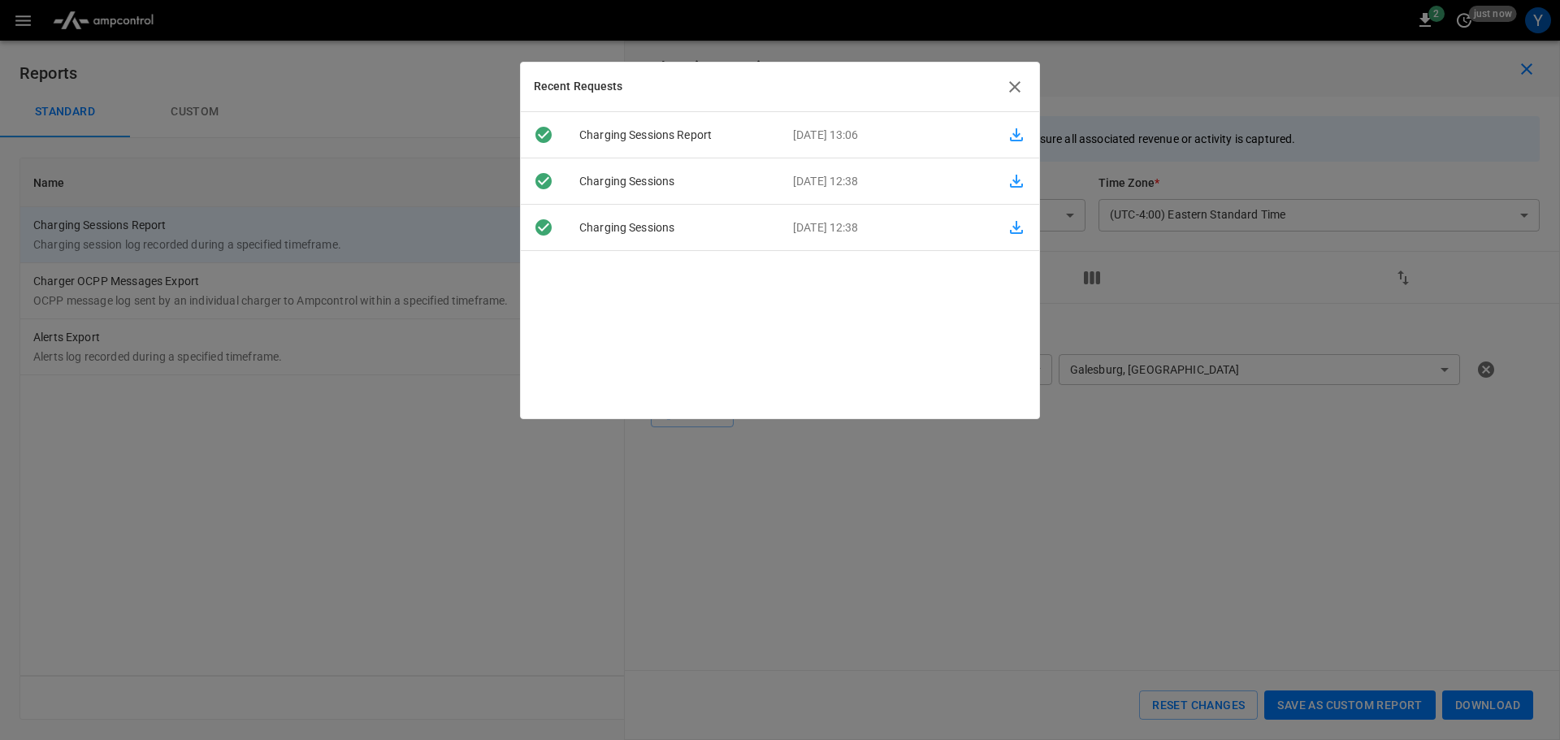
click at [1007, 138] on icon "button" at bounding box center [1016, 134] width 19 height 19
click at [1009, 78] on icon "button" at bounding box center [1014, 86] width 19 height 19
